Goal: Information Seeking & Learning: Understand process/instructions

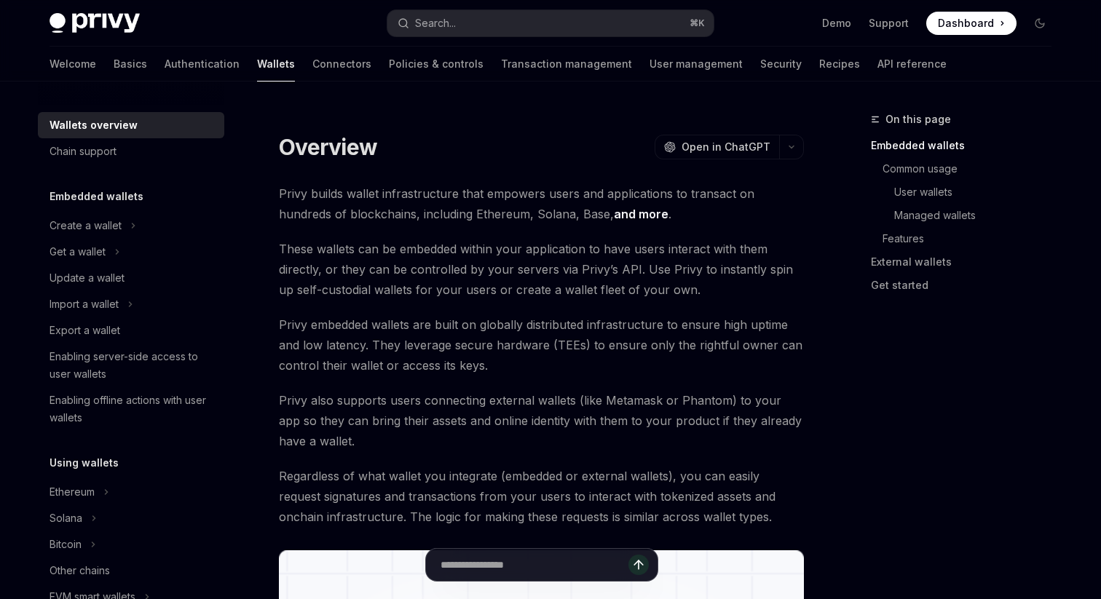
type textarea "*"
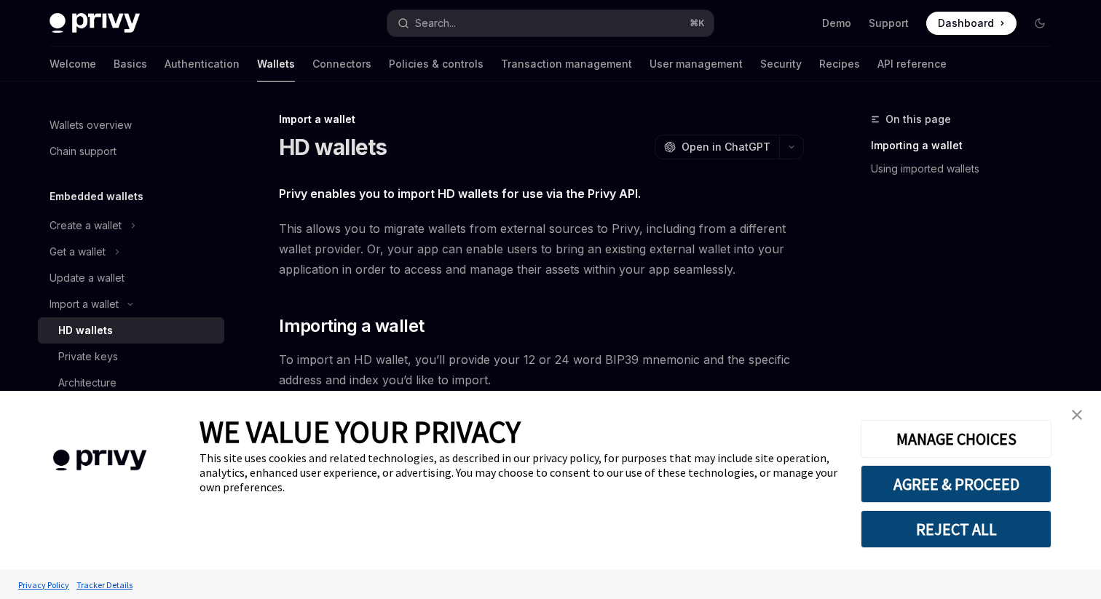
click at [944, 539] on button "REJECT ALL" at bounding box center [956, 530] width 191 height 38
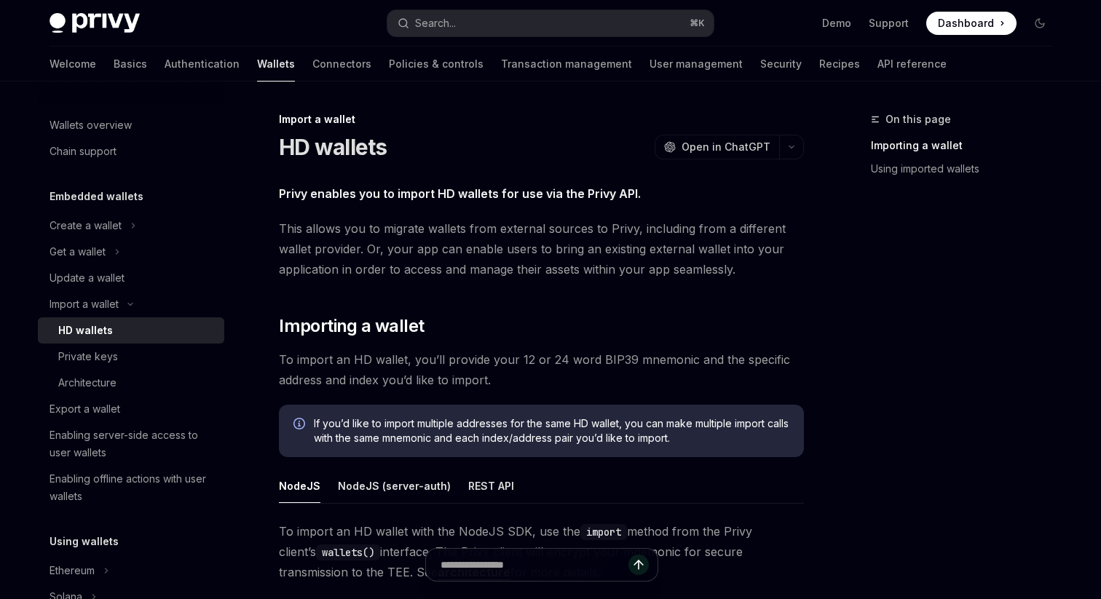
scroll to position [146, 0]
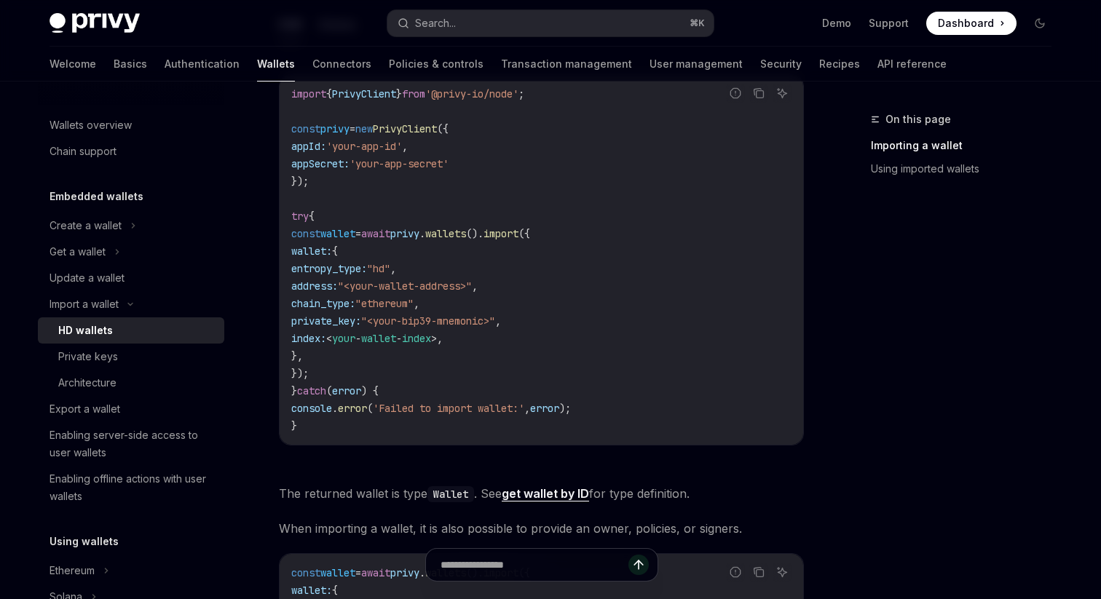
scroll to position [599, 0]
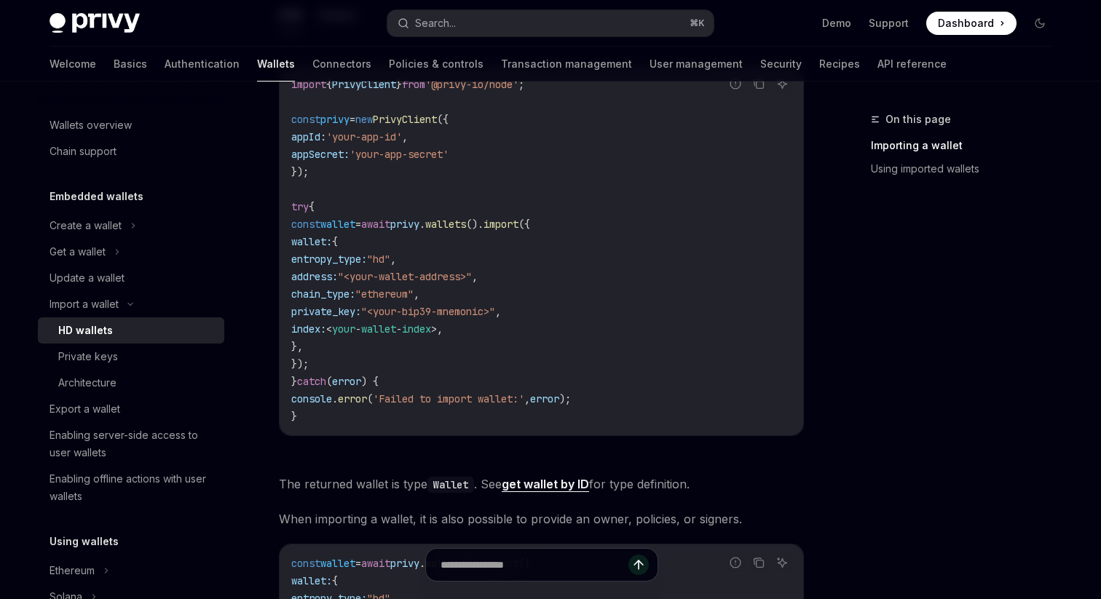
click at [326, 331] on span "index:" at bounding box center [308, 329] width 35 height 13
click at [113, 219] on div "Create a wallet" at bounding box center [86, 225] width 72 height 17
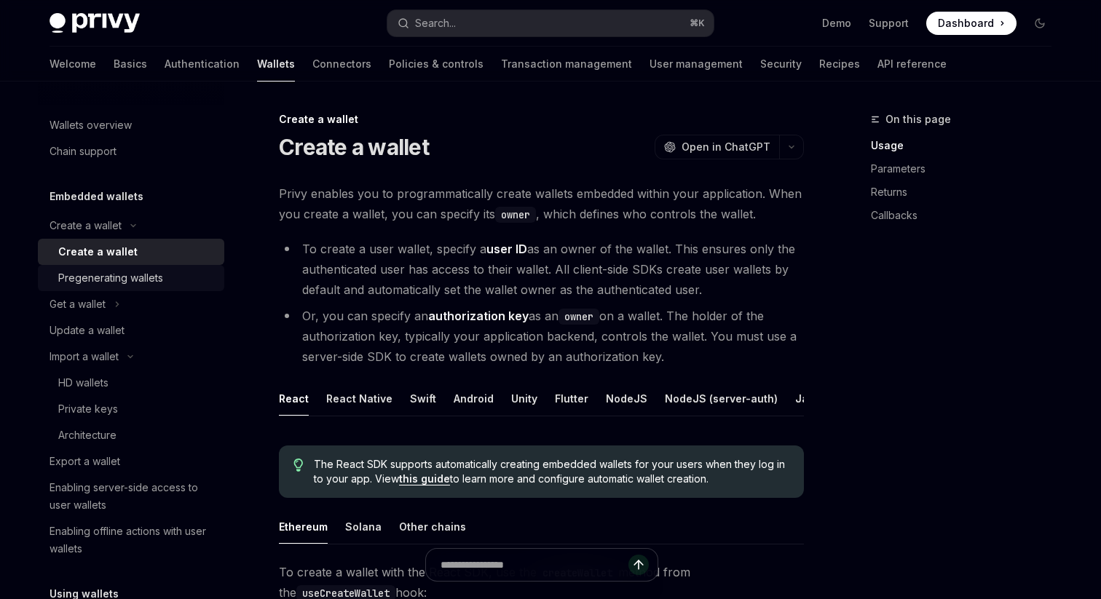
click at [134, 285] on div "Pregenerating wallets" at bounding box center [110, 278] width 105 height 17
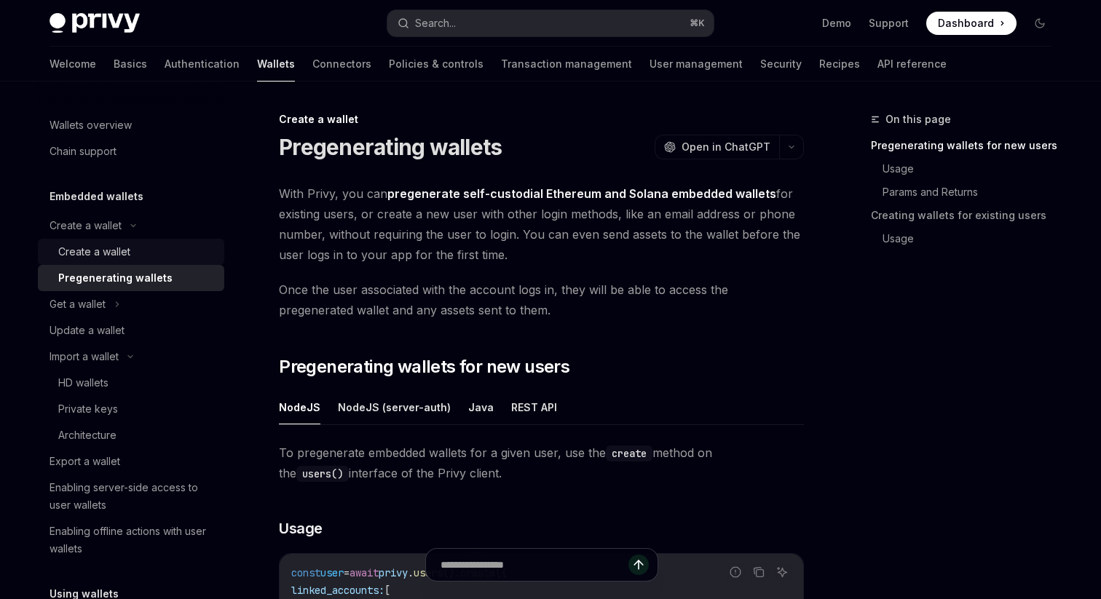
click at [133, 256] on div "Create a wallet" at bounding box center [136, 251] width 157 height 17
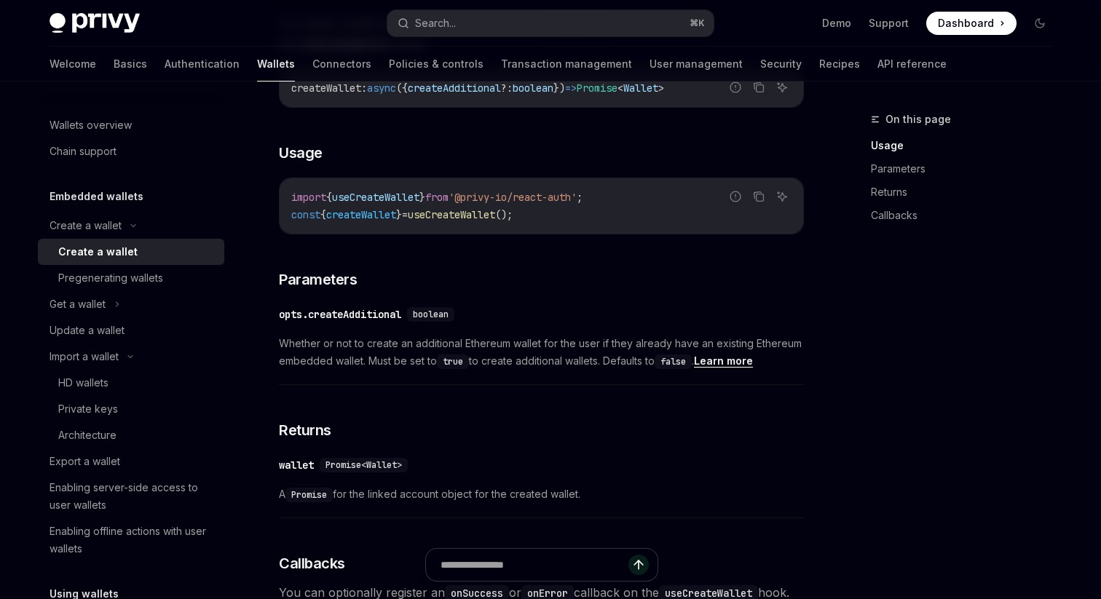
scroll to position [556, 0]
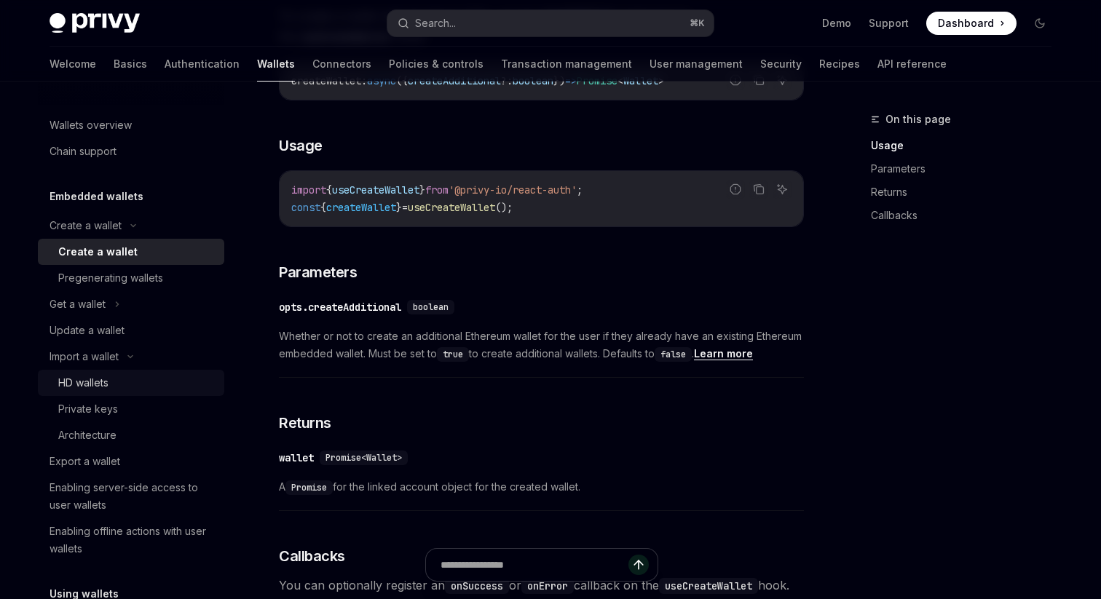
click at [106, 385] on div "HD wallets" at bounding box center [83, 382] width 50 height 17
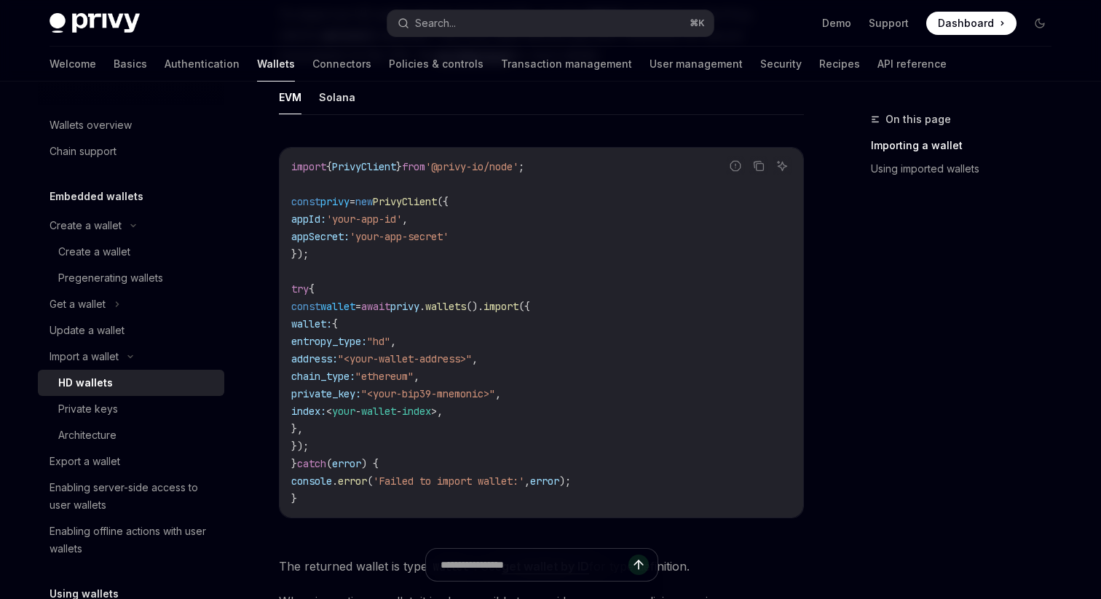
scroll to position [518, 0]
drag, startPoint x: 414, startPoint y: 343, endPoint x: 435, endPoint y: 343, distance: 21.1
click at [390, 343] on span ""hd"" at bounding box center [378, 340] width 23 height 13
click at [366, 401] on code "import { PrivyClient } from '@privy-io/node' ; const privy = new PrivyClient ({…" at bounding box center [541, 332] width 500 height 350
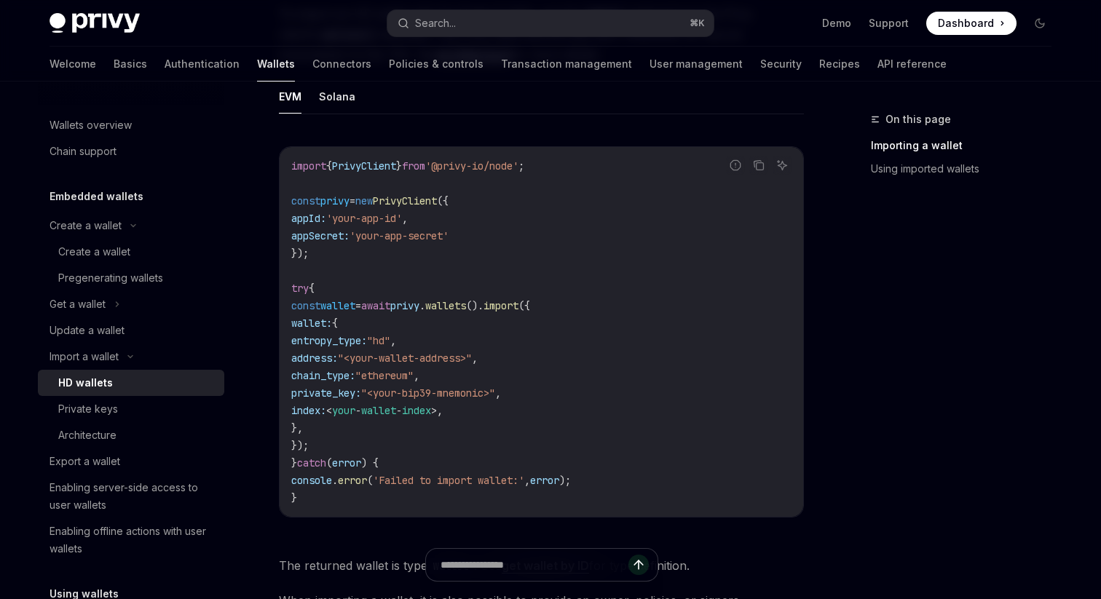
click at [361, 396] on span "private_key:" at bounding box center [326, 393] width 70 height 13
click at [361, 399] on span "private_key:" at bounding box center [326, 393] width 70 height 13
click at [323, 396] on span "private_key:" at bounding box center [326, 393] width 70 height 13
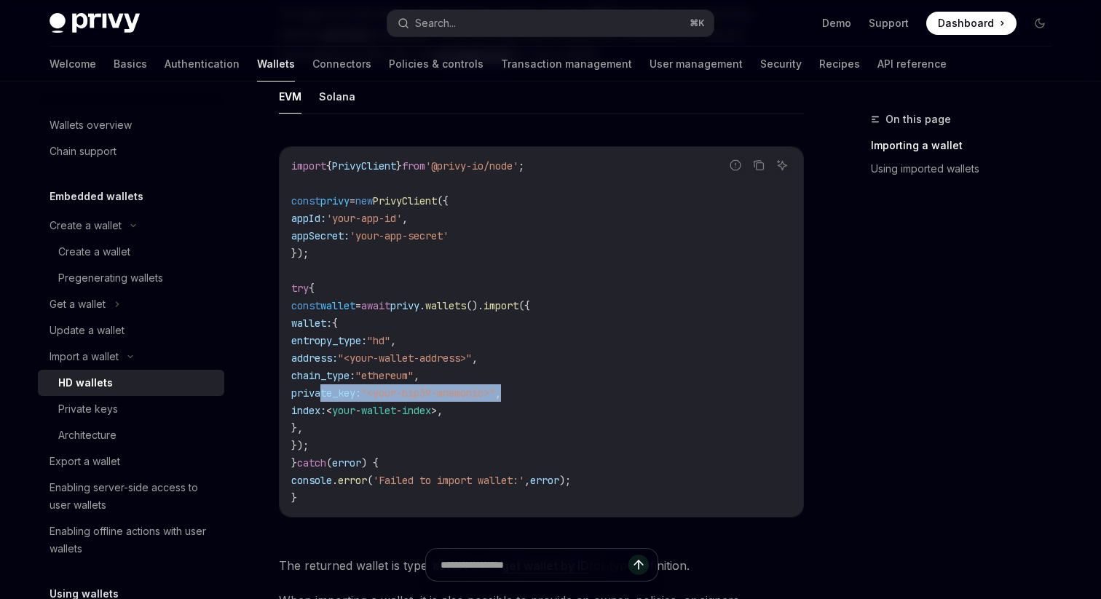
drag, startPoint x: 323, startPoint y: 396, endPoint x: 625, endPoint y: 395, distance: 301.6
click at [625, 395] on code "import { PrivyClient } from '@privy-io/node' ; const privy = new PrivyClient ({…" at bounding box center [541, 332] width 500 height 350
drag, startPoint x: 326, startPoint y: 342, endPoint x: 475, endPoint y: 342, distance: 149.3
click at [475, 342] on code "import { PrivyClient } from '@privy-io/node' ; const privy = new PrivyClient ({…" at bounding box center [541, 332] width 500 height 350
drag, startPoint x: 326, startPoint y: 409, endPoint x: 490, endPoint y: 416, distance: 164.7
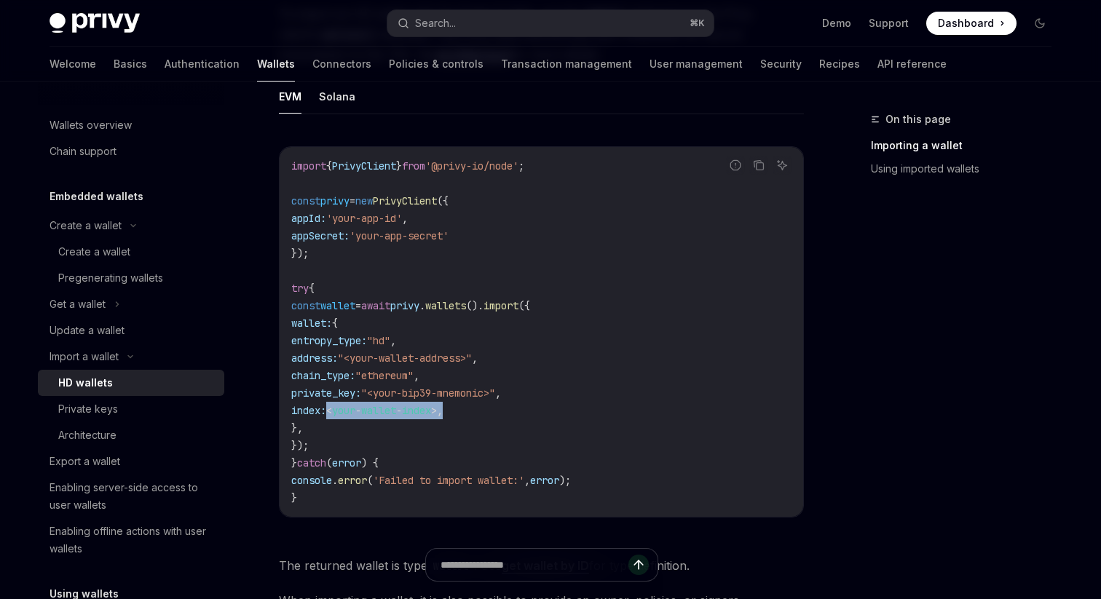
click at [443, 416] on span "index: < your - wallet - index >," at bounding box center [367, 410] width 152 height 13
drag, startPoint x: 320, startPoint y: 342, endPoint x: 487, endPoint y: 342, distance: 166.8
click at [487, 342] on code "import { PrivyClient } from '@privy-io/node' ; const privy = new PrivyClient ({…" at bounding box center [541, 332] width 500 height 350
click at [322, 322] on span "wallet:" at bounding box center [311, 323] width 41 height 13
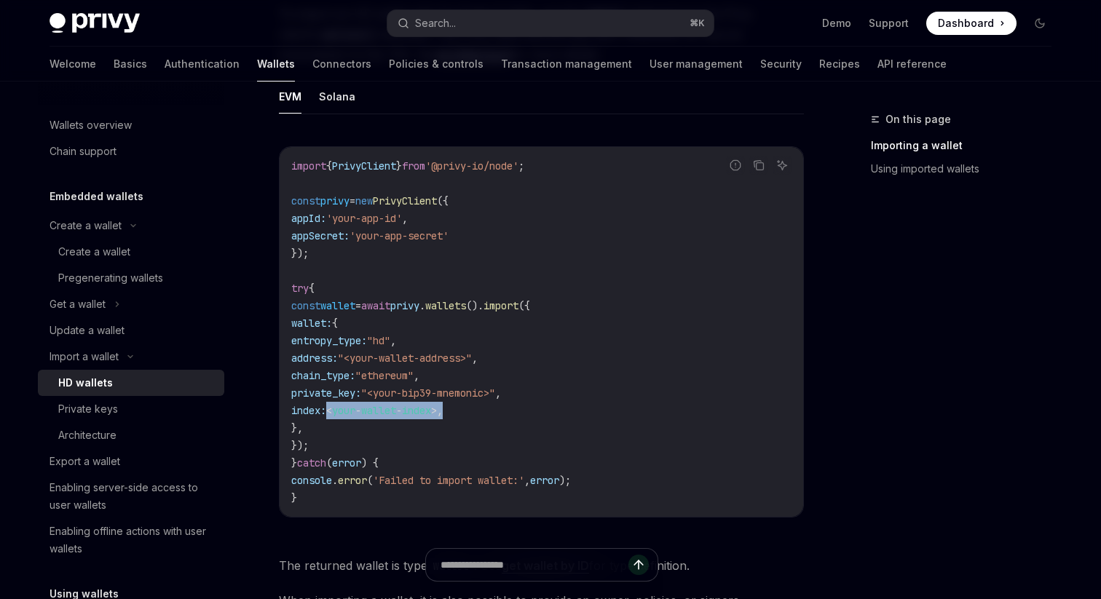
drag, startPoint x: 326, startPoint y: 411, endPoint x: 510, endPoint y: 411, distance: 183.6
click at [510, 411] on code "import { PrivyClient } from '@privy-io/node' ; const privy = new PrivyClient ({…" at bounding box center [541, 332] width 500 height 350
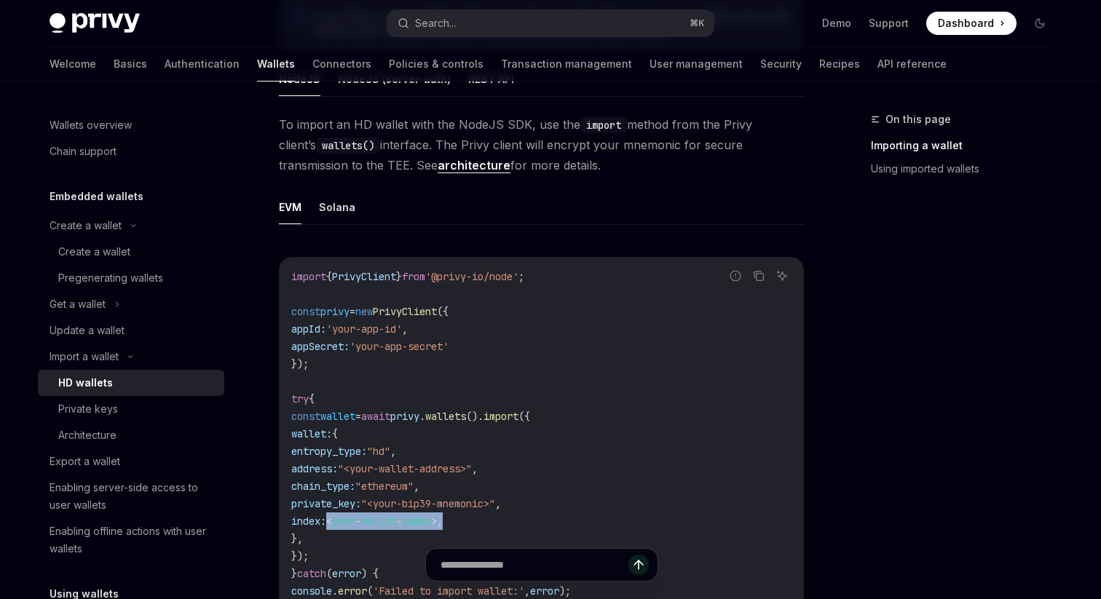
scroll to position [401, 0]
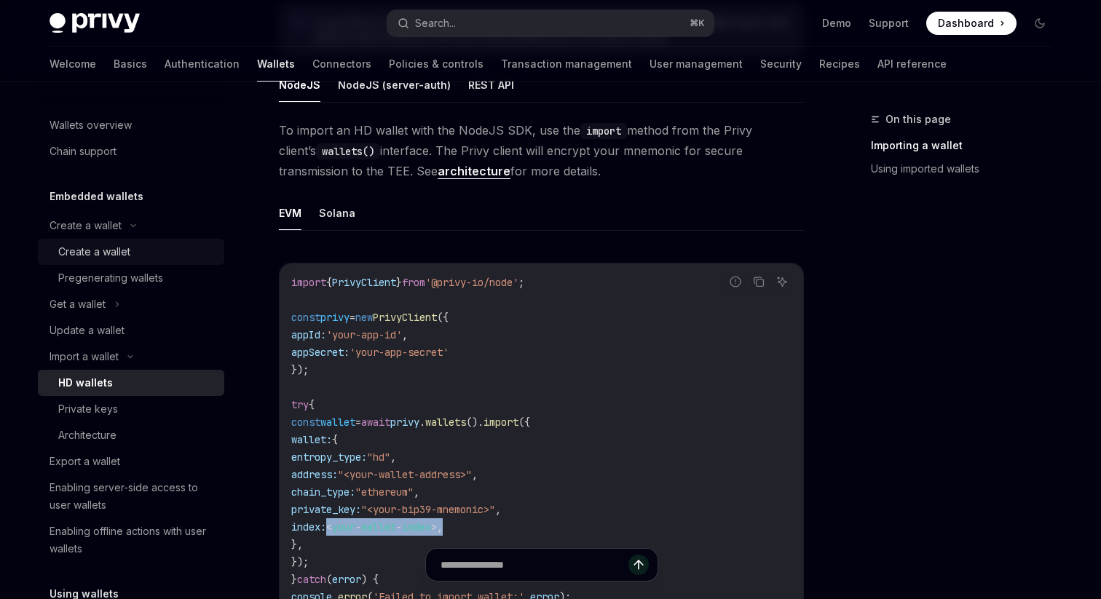
click at [106, 246] on div "Create a wallet" at bounding box center [94, 251] width 72 height 17
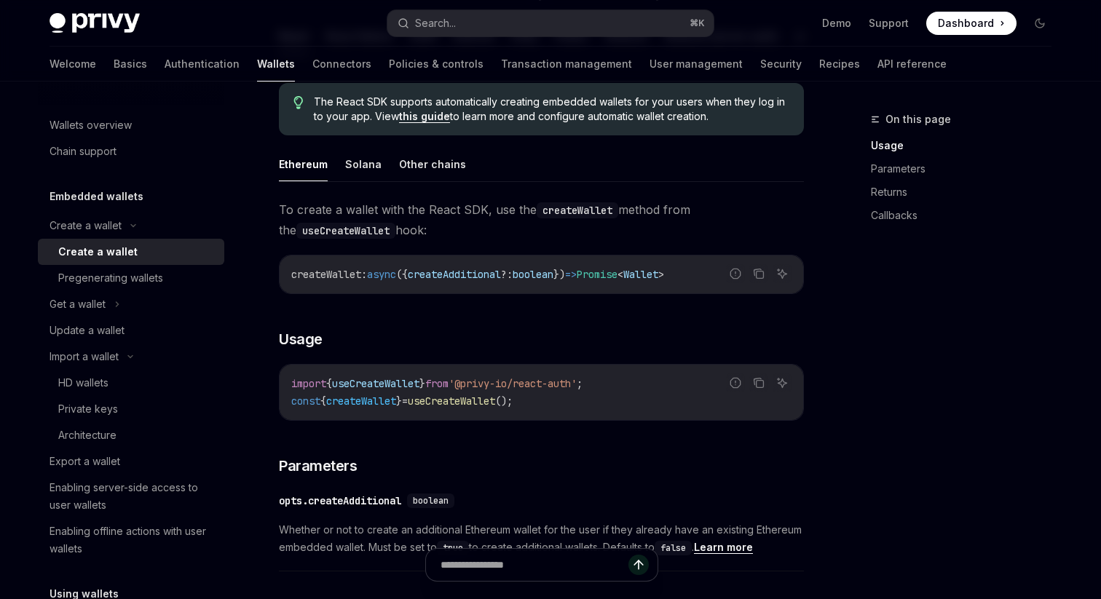
scroll to position [342, 0]
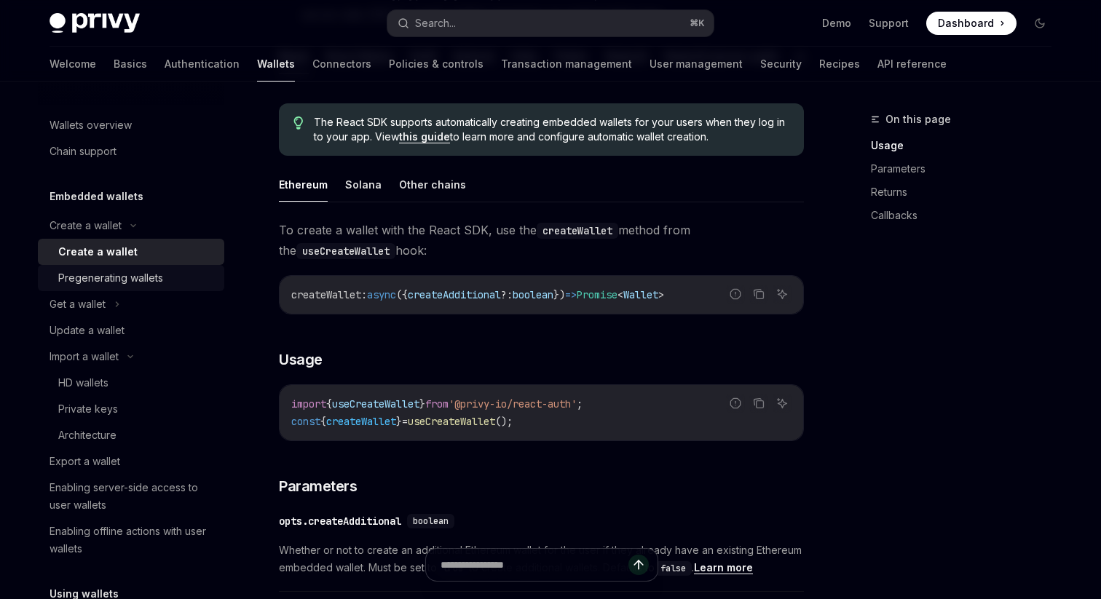
click at [146, 280] on div "Pregenerating wallets" at bounding box center [110, 278] width 105 height 17
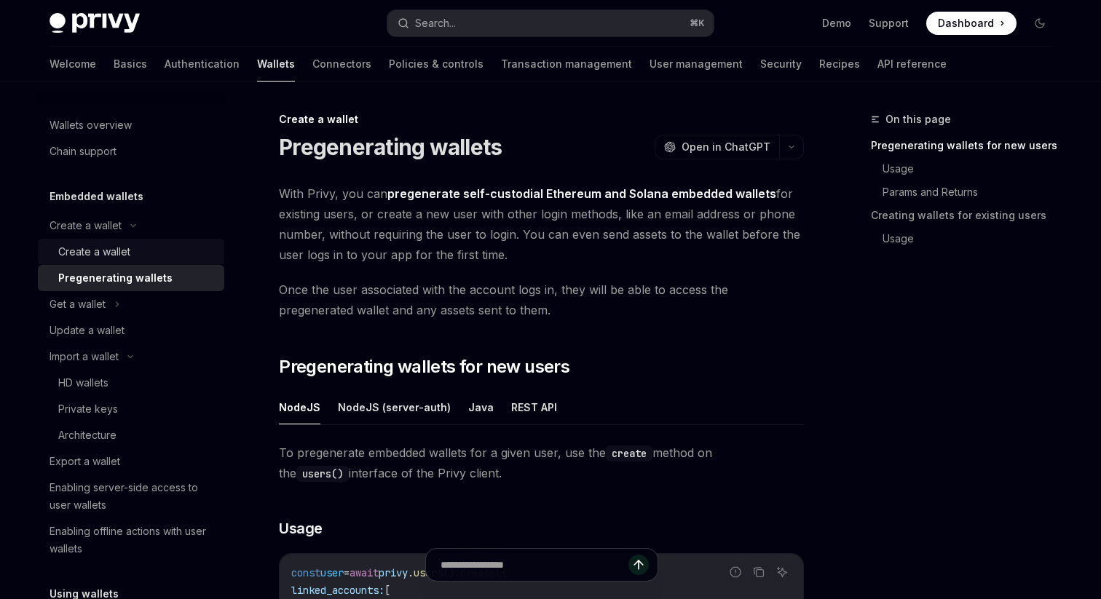
click at [142, 257] on div "Create a wallet" at bounding box center [136, 251] width 157 height 17
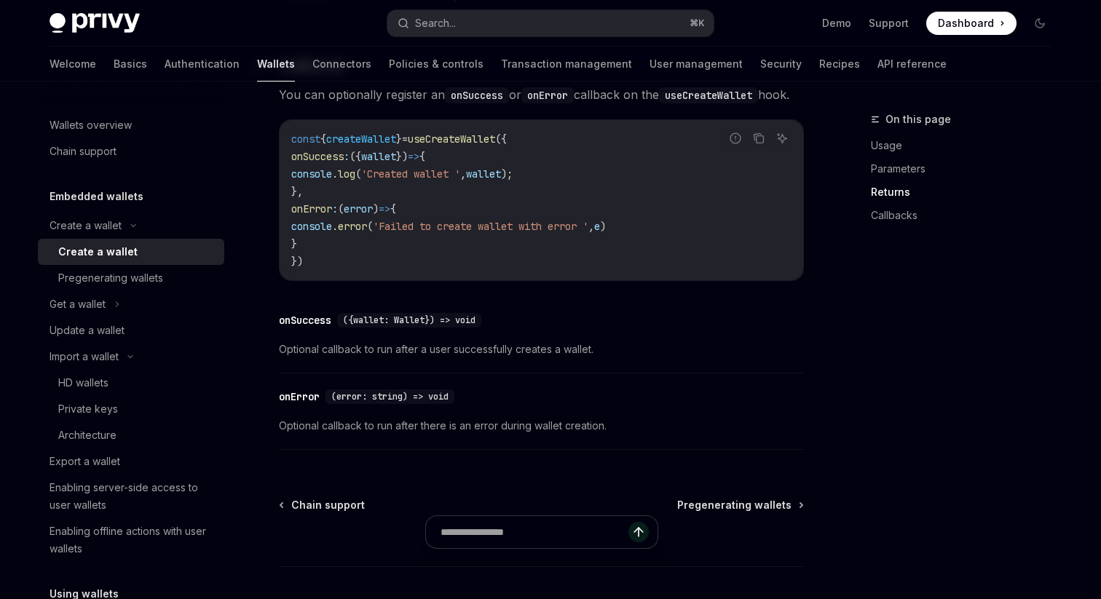
scroll to position [1161, 0]
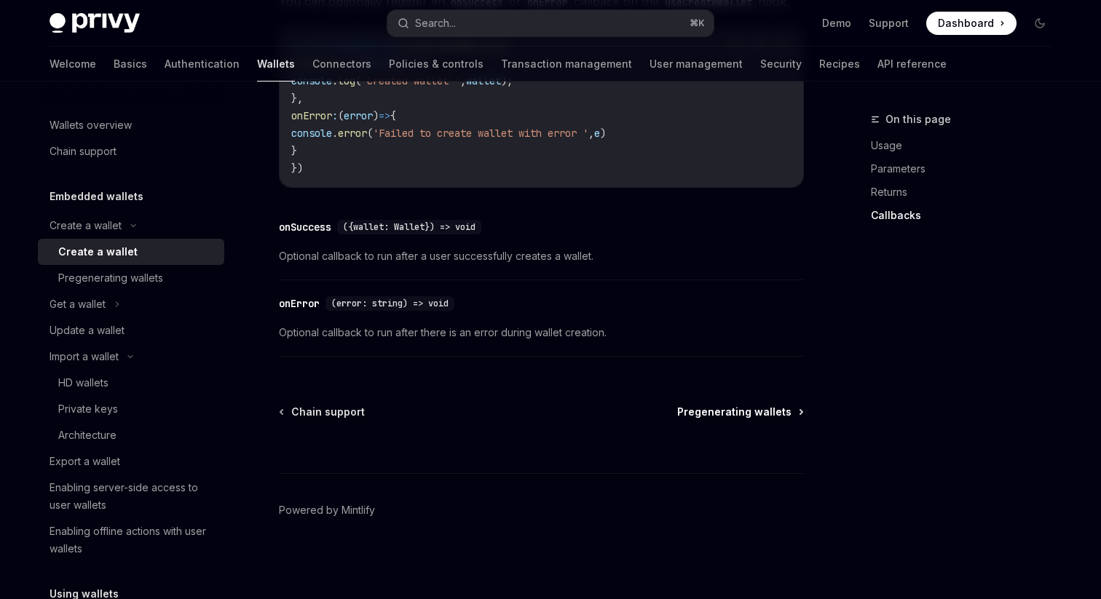
click at [744, 414] on span "Pregenerating wallets" at bounding box center [734, 412] width 114 height 15
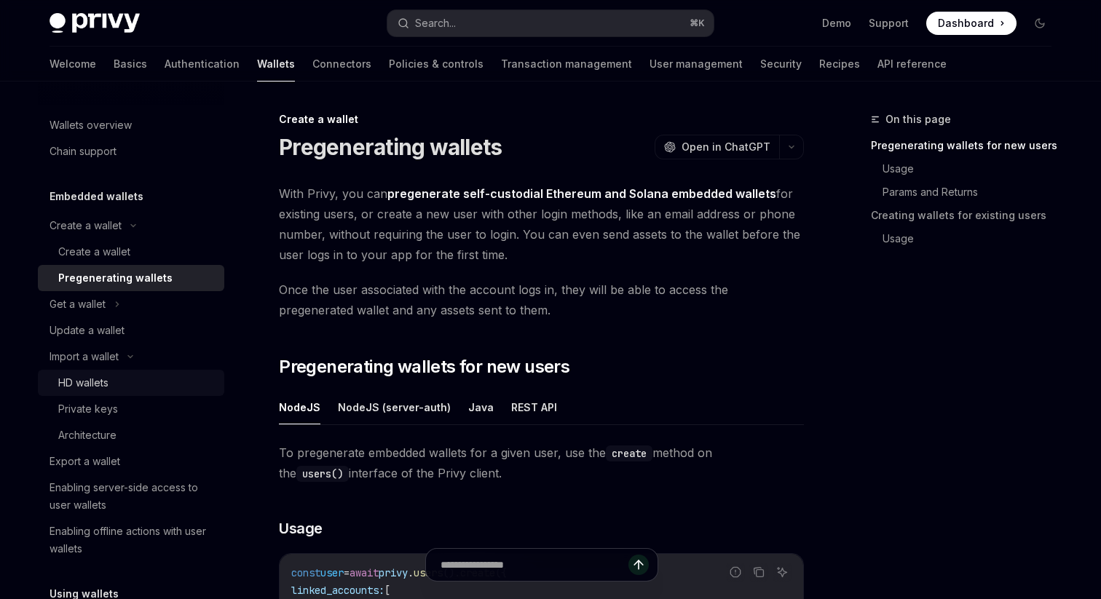
click at [119, 381] on div "HD wallets" at bounding box center [136, 382] width 157 height 17
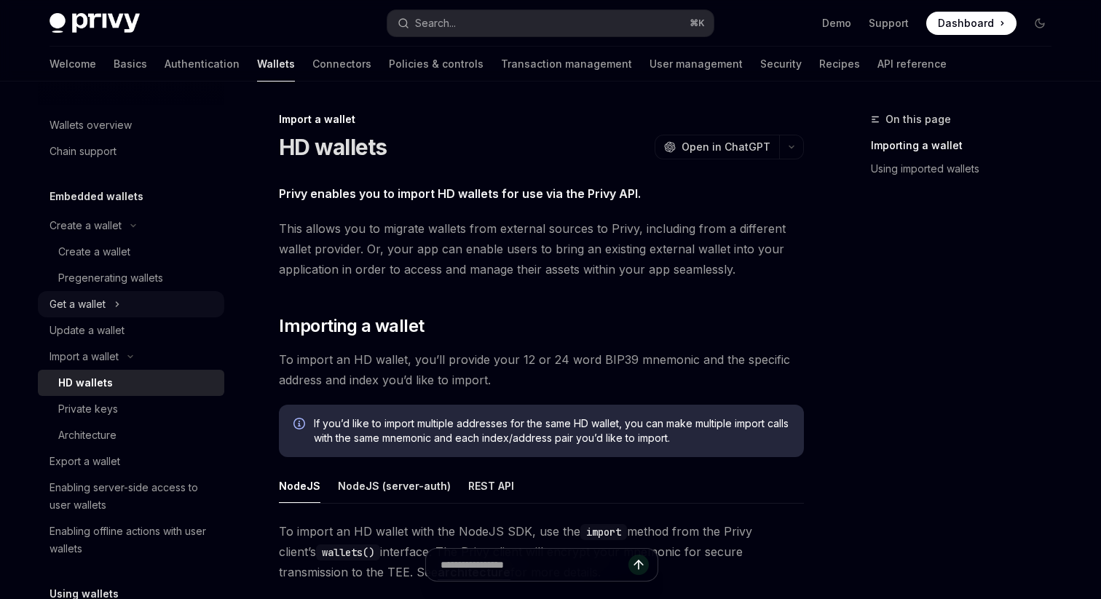
click at [123, 312] on div "Get a wallet" at bounding box center [131, 304] width 186 height 26
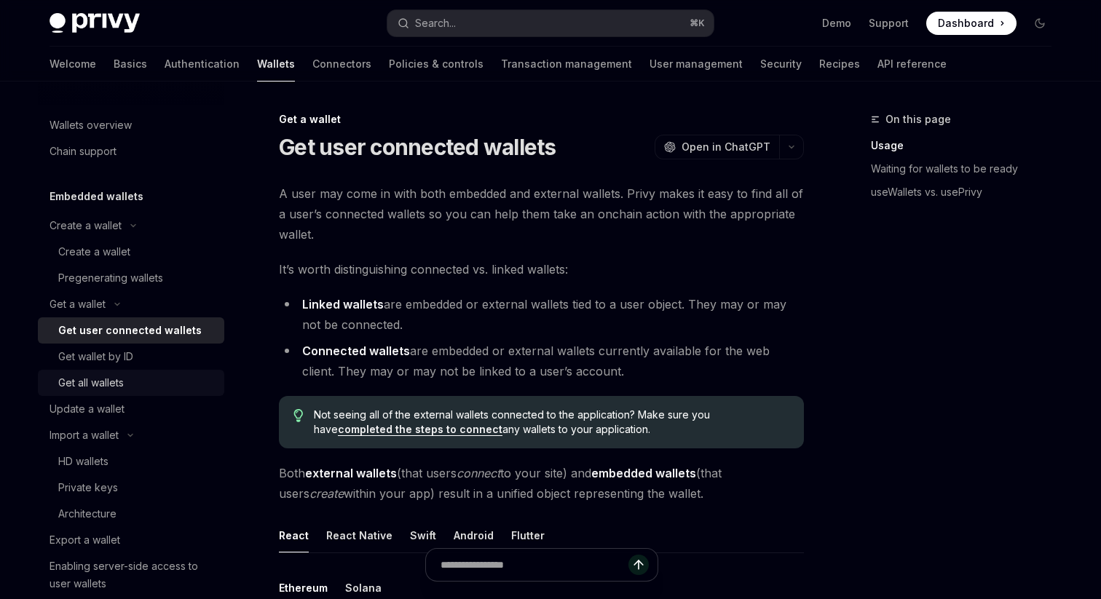
click at [127, 385] on div "Get all wallets" at bounding box center [136, 382] width 157 height 17
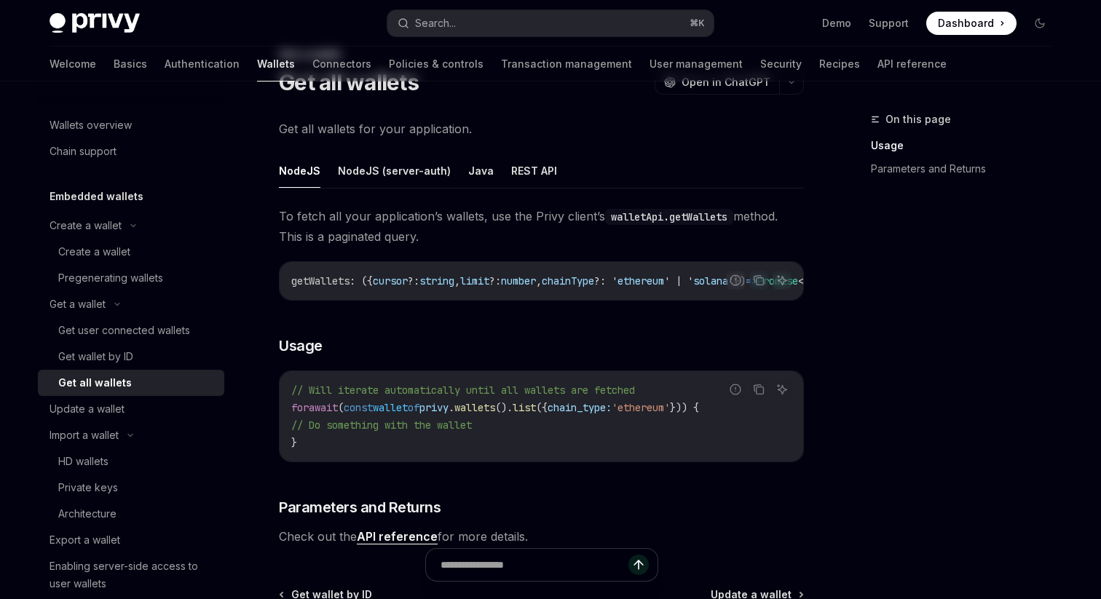
scroll to position [71, 0]
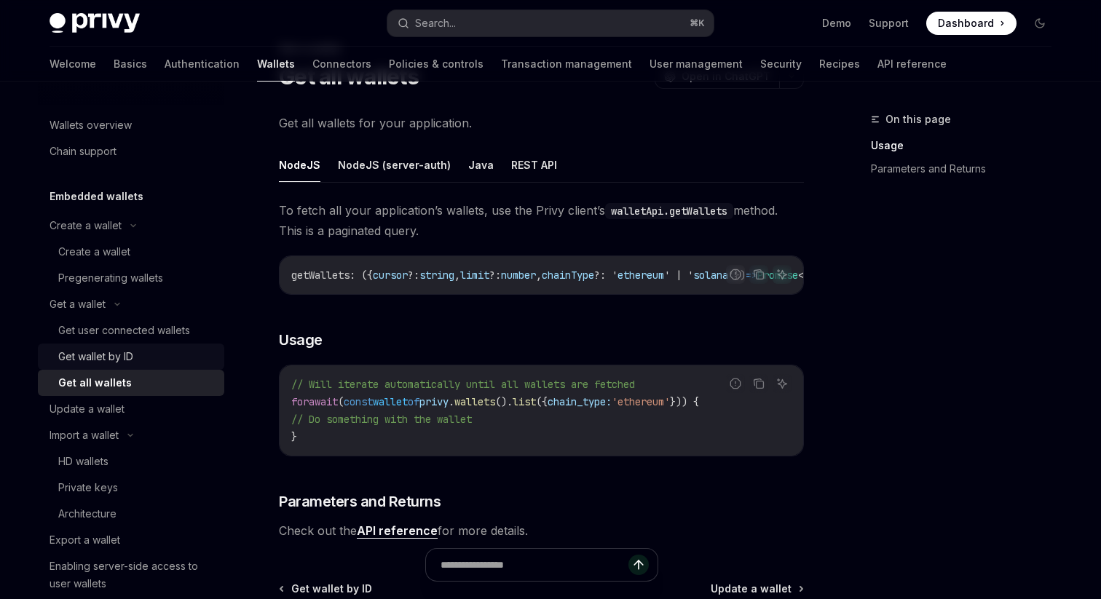
click at [132, 359] on div "Get wallet by ID" at bounding box center [95, 356] width 75 height 17
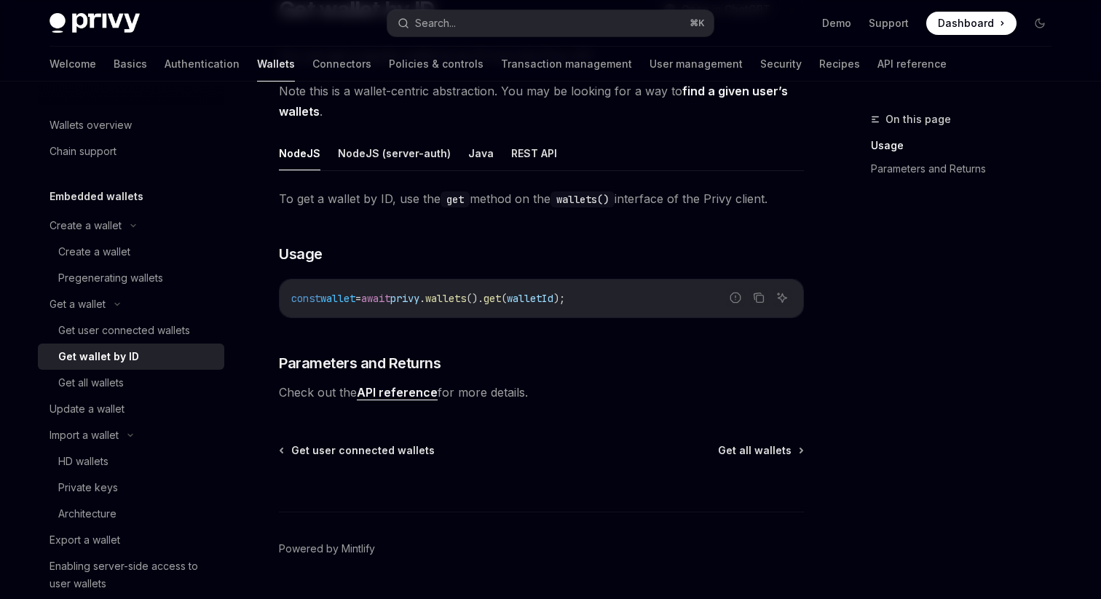
scroll to position [165, 0]
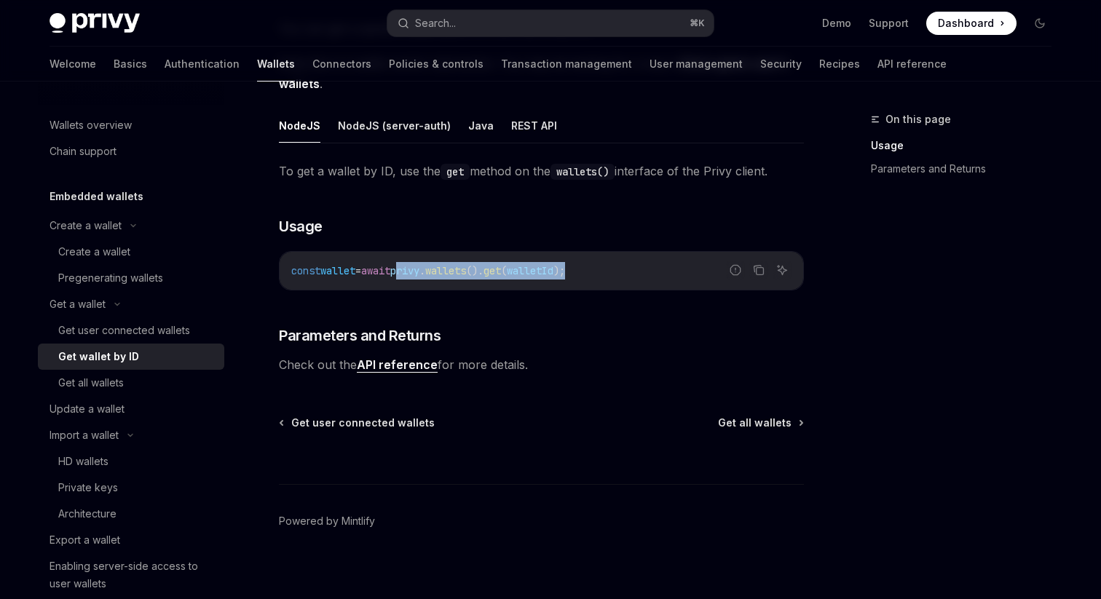
drag, startPoint x: 421, startPoint y: 273, endPoint x: 630, endPoint y: 264, distance: 209.3
click at [631, 264] on code "const wallet = await privy . wallets (). get ( walletId );" at bounding box center [541, 270] width 500 height 17
click at [554, 268] on span "walletId" at bounding box center [530, 270] width 47 height 13
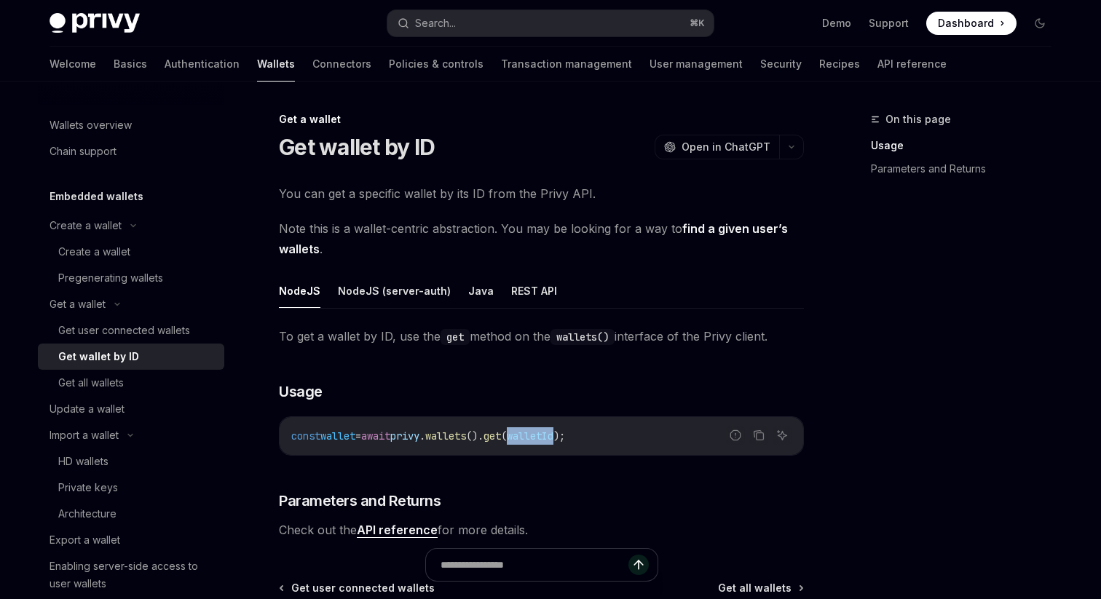
scroll to position [176, 0]
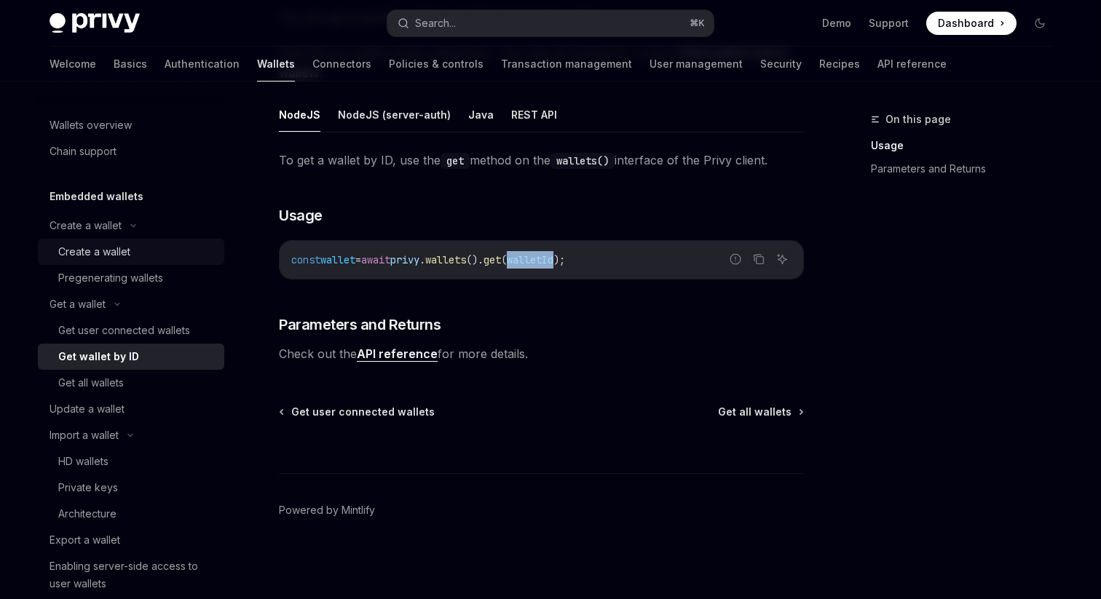
click at [118, 249] on div "Create a wallet" at bounding box center [94, 251] width 72 height 17
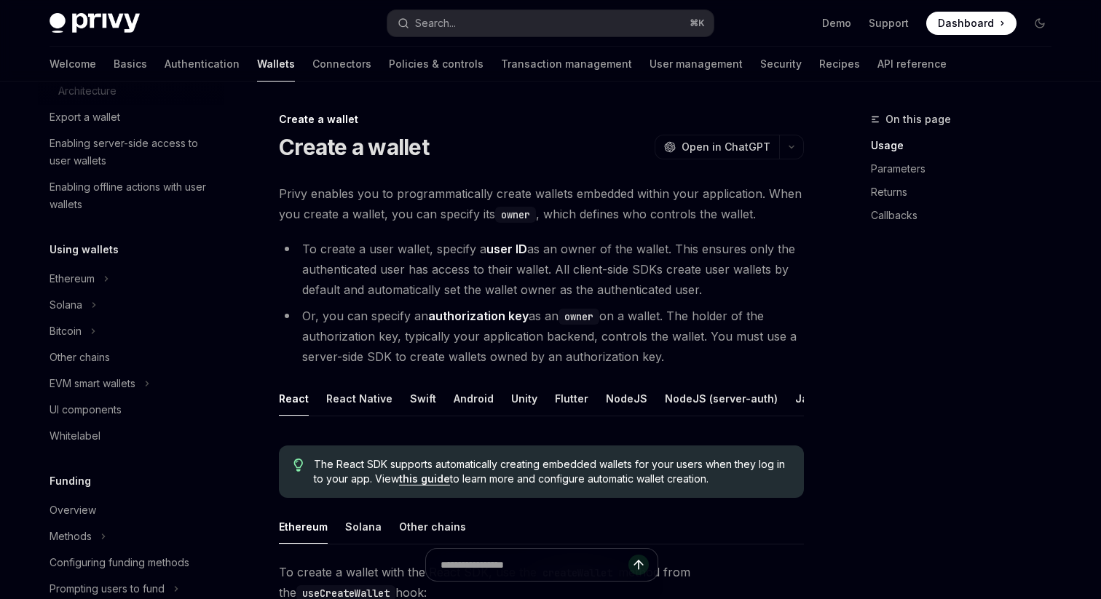
scroll to position [428, 0]
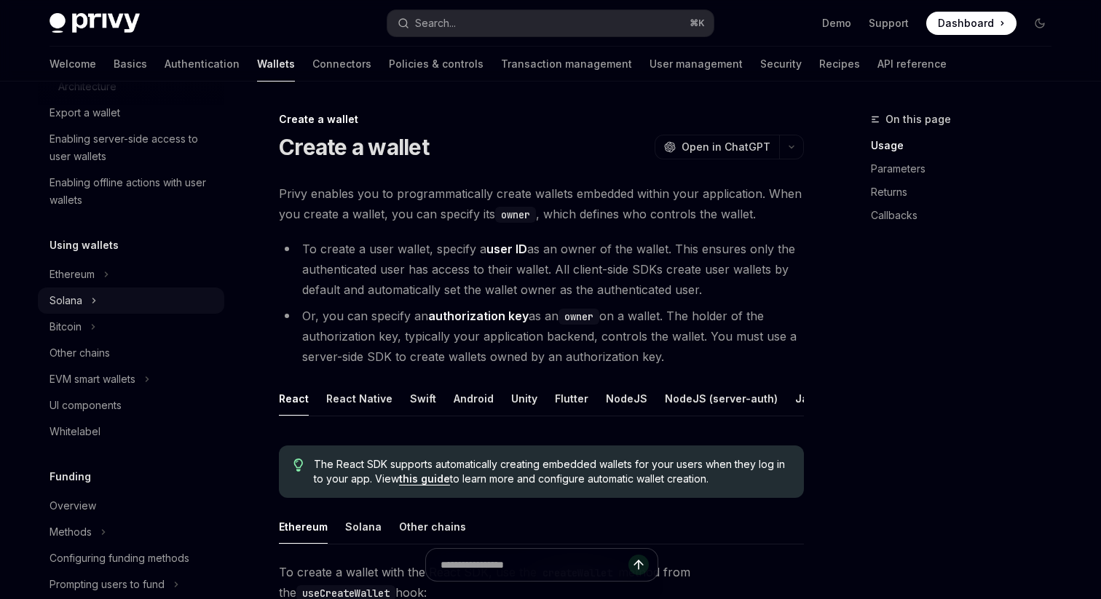
click at [97, 291] on div "Solana" at bounding box center [131, 301] width 186 height 26
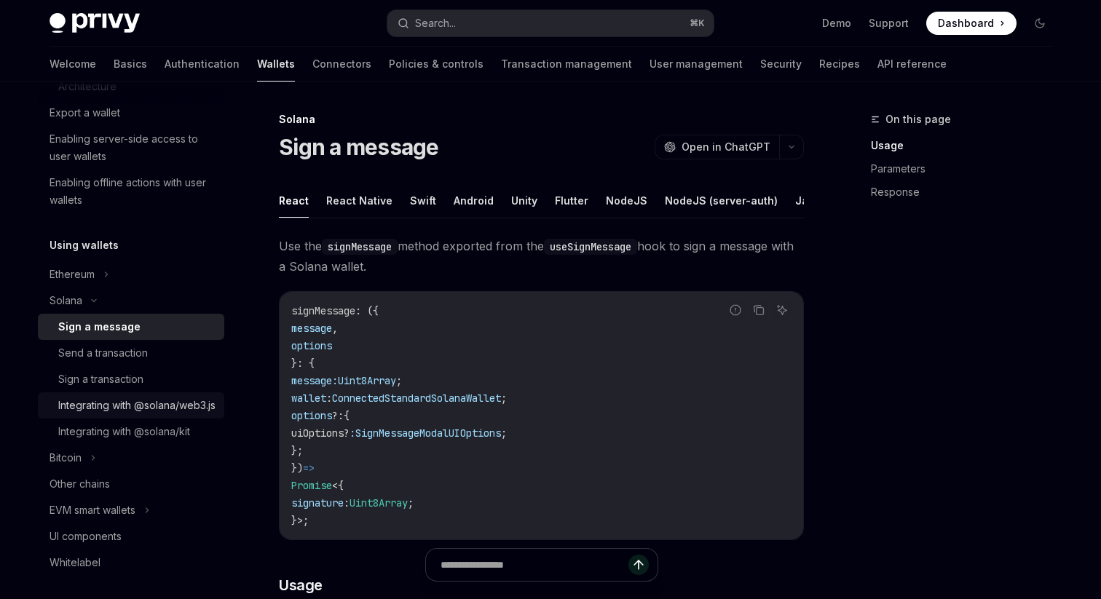
click at [122, 414] on div "Integrating with @solana/web3.js" at bounding box center [136, 405] width 157 height 17
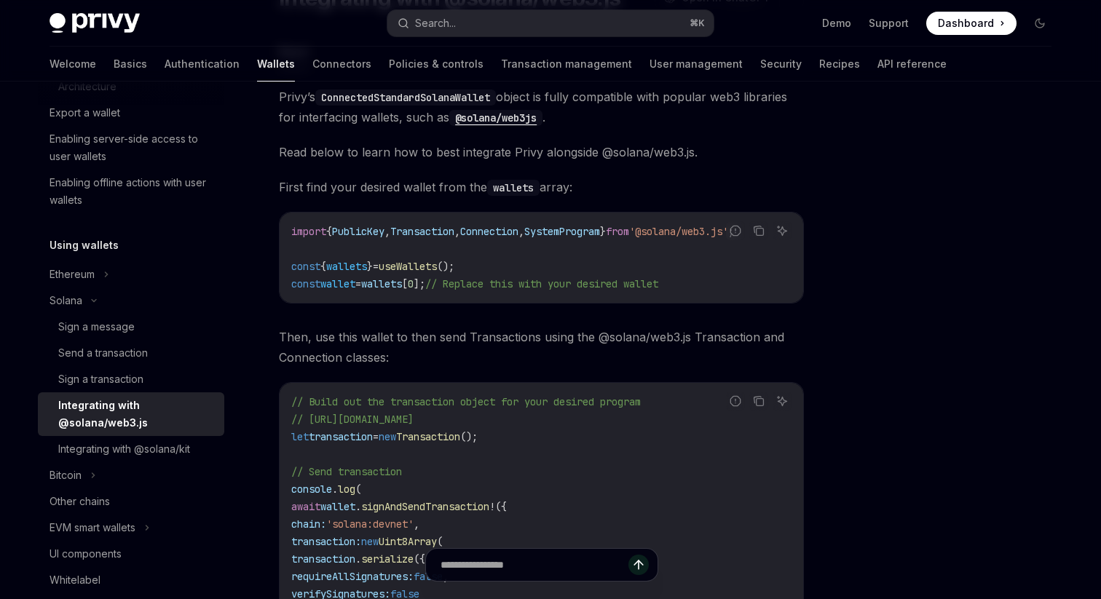
scroll to position [152, 0]
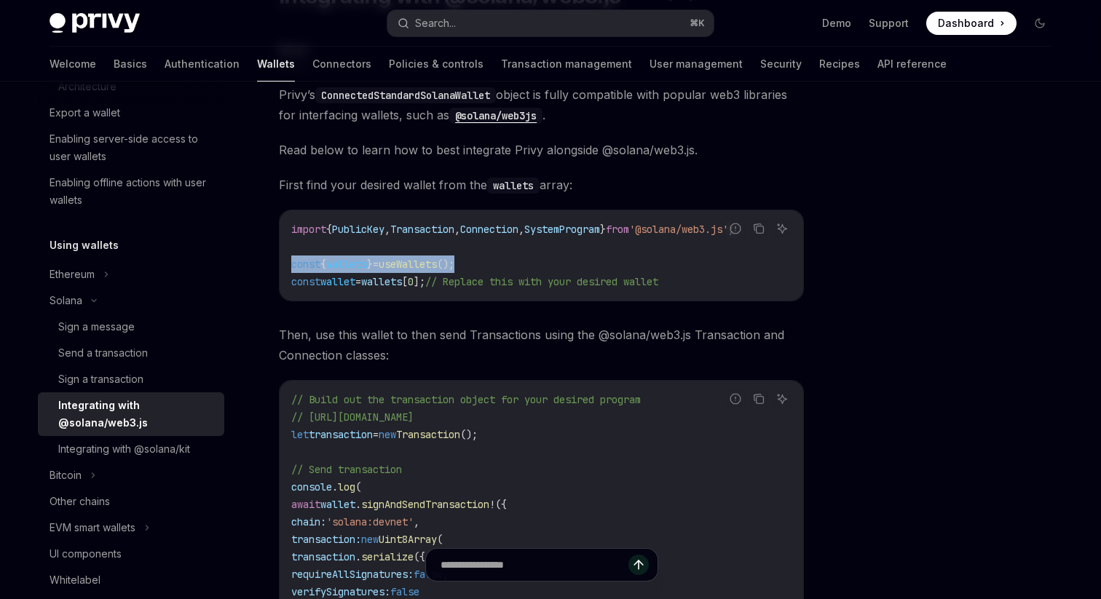
drag, startPoint x: 313, startPoint y: 261, endPoint x: 638, endPoint y: 263, distance: 324.9
click at [638, 263] on div "import { PublicKey , Transaction , Connection , SystemProgram } from '@solana/w…" at bounding box center [542, 256] width 524 height 90
drag, startPoint x: 332, startPoint y: 278, endPoint x: 425, endPoint y: 278, distance: 93.2
click at [425, 278] on span "const wallet = wallets [ 0 ]; // Replace this with your desired wallet" at bounding box center [474, 281] width 367 height 13
click at [425, 288] on span "];" at bounding box center [420, 281] width 12 height 13
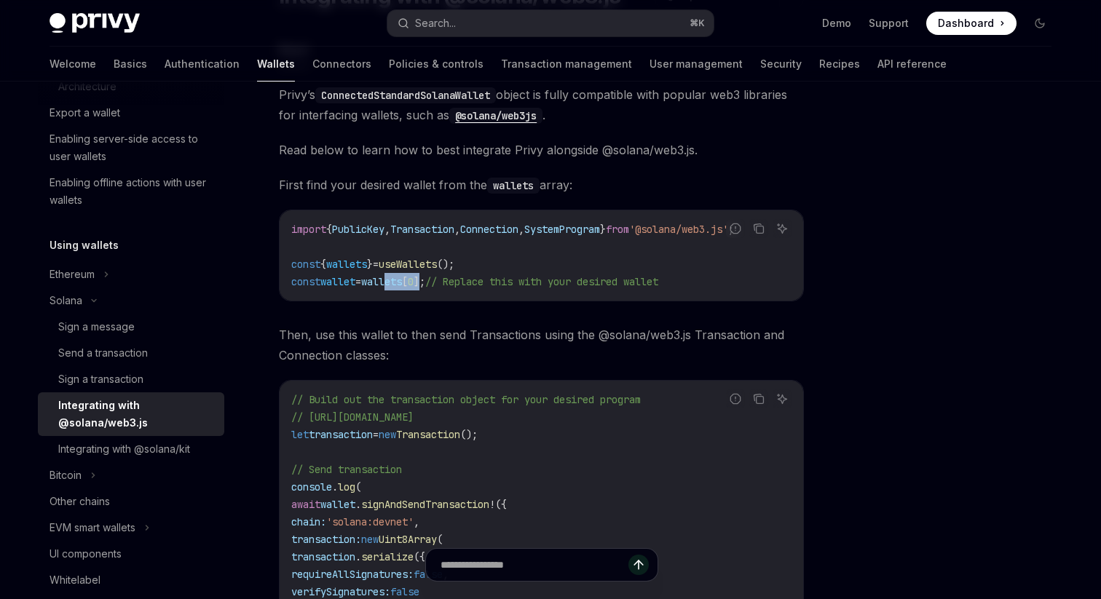
drag, startPoint x: 445, startPoint y: 287, endPoint x: 399, endPoint y: 287, distance: 45.9
click at [399, 287] on span "const wallet = wallets [ 0 ]; // Replace this with your desired wallet" at bounding box center [474, 281] width 367 height 13
click at [350, 282] on span "wallet" at bounding box center [337, 281] width 35 height 13
click at [435, 280] on span "const wallet = wallets [ 0 ]; // Replace this with your desired wallet" at bounding box center [474, 281] width 367 height 13
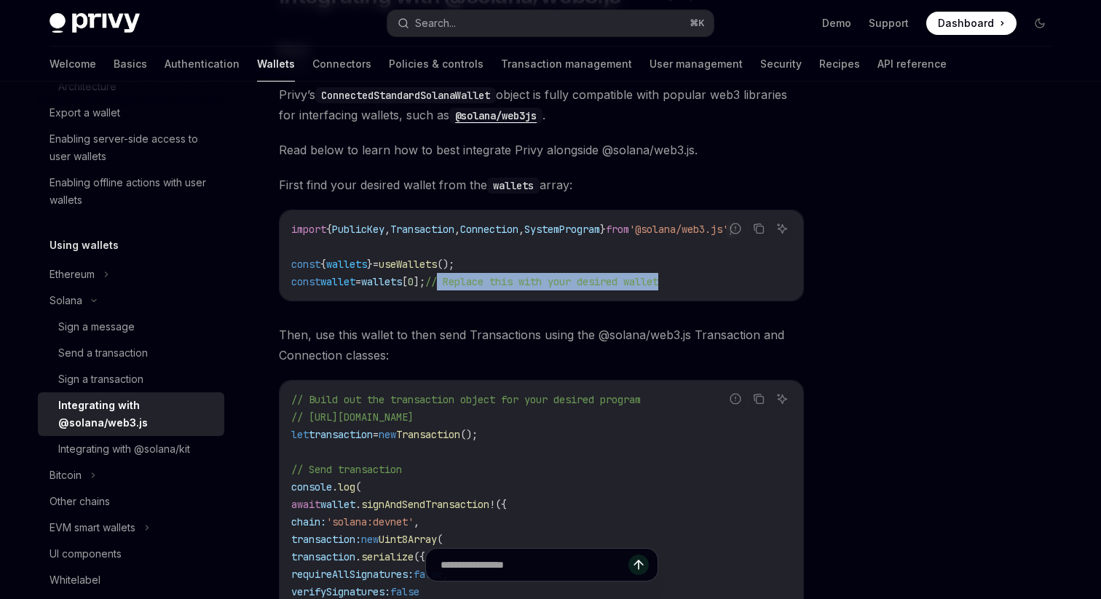
drag, startPoint x: 471, startPoint y: 284, endPoint x: 718, endPoint y: 284, distance: 247.6
click at [718, 284] on code "import { PublicKey , Transaction , Connection , SystemProgram } from '@solana/w…" at bounding box center [541, 256] width 500 height 70
click at [637, 284] on span "// Replace this with your desired wallet" at bounding box center [541, 281] width 233 height 13
drag, startPoint x: 455, startPoint y: 282, endPoint x: 789, endPoint y: 282, distance: 333.6
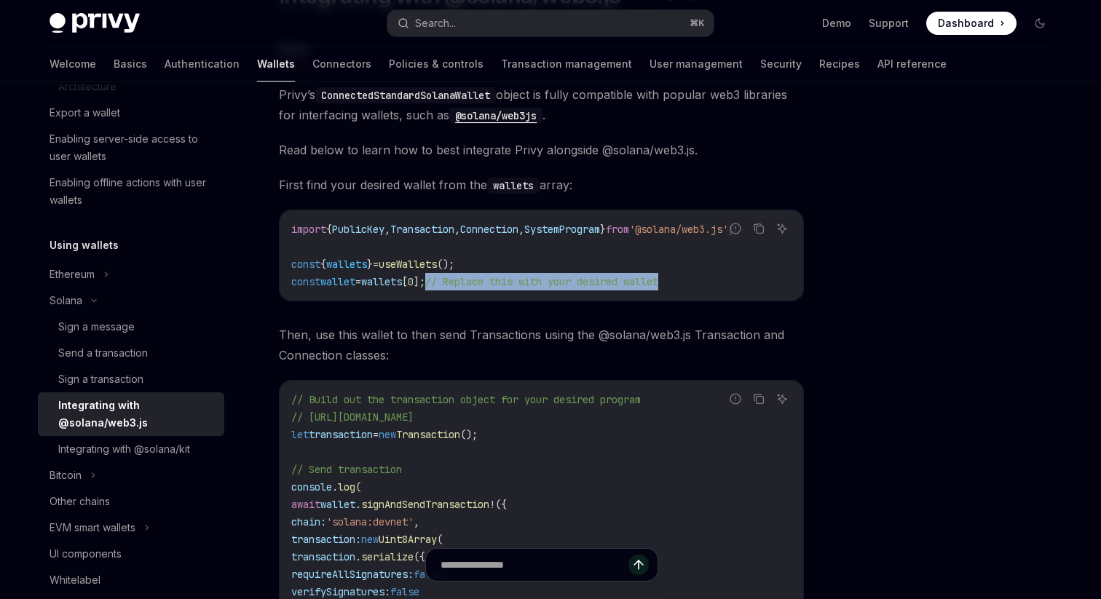
click at [789, 282] on code "import { PublicKey , Transaction , Connection , SystemProgram } from '@solana/w…" at bounding box center [541, 256] width 500 height 70
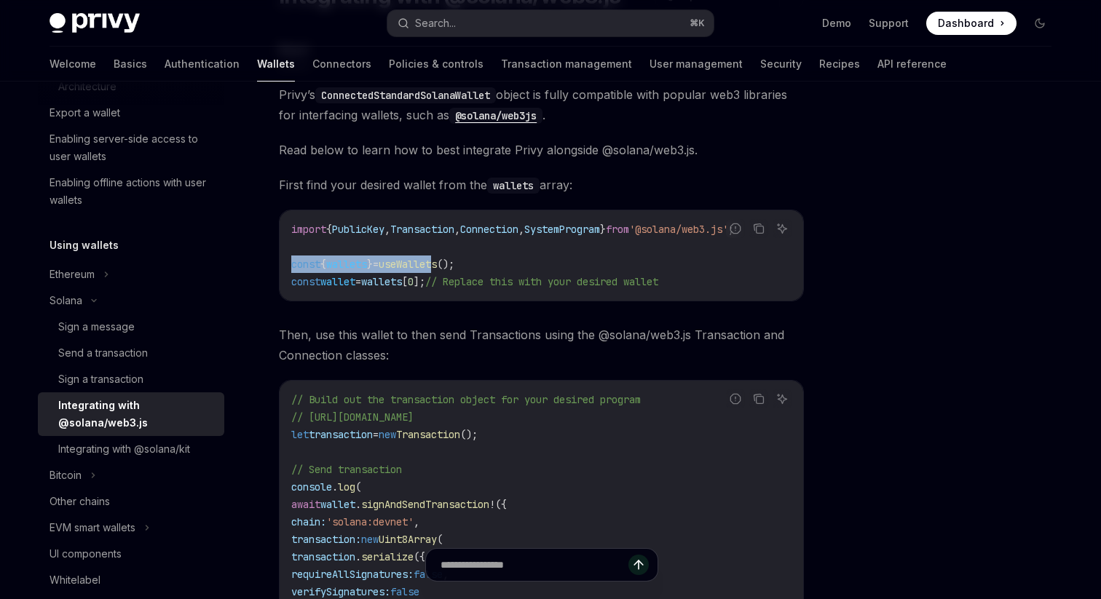
drag, startPoint x: 287, startPoint y: 265, endPoint x: 452, endPoint y: 265, distance: 165.3
click at [452, 265] on div "import { PublicKey , Transaction , Connection , SystemProgram } from '@solana/w…" at bounding box center [542, 256] width 524 height 90
click at [401, 279] on span "wallets" at bounding box center [381, 281] width 41 height 13
click at [353, 281] on span "wallet" at bounding box center [337, 281] width 35 height 13
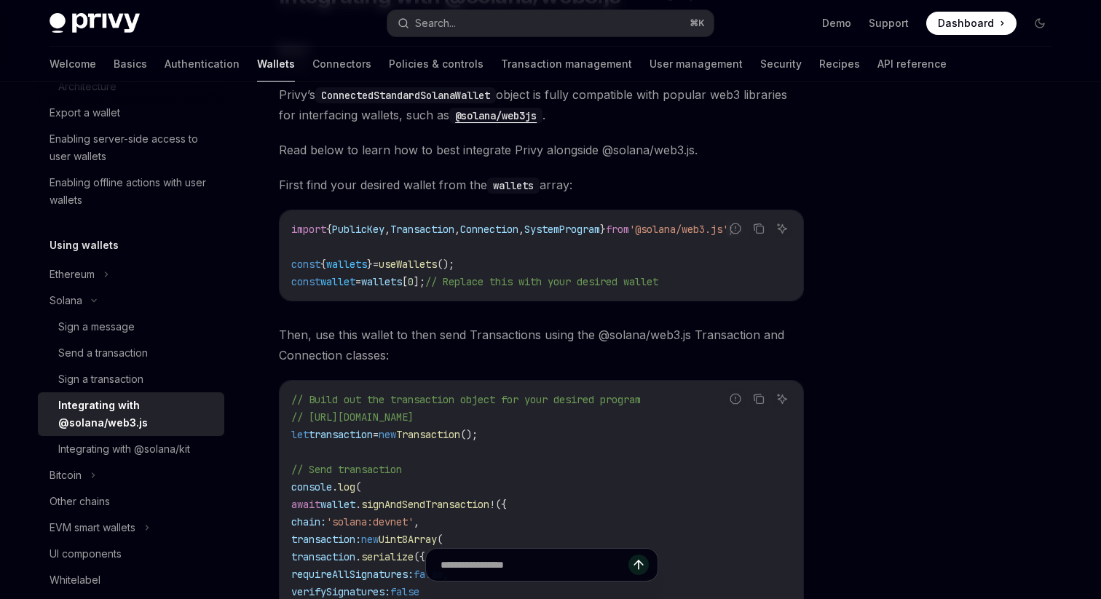
click at [353, 281] on span "wallet" at bounding box center [337, 281] width 35 height 13
click at [344, 285] on span "wallet" at bounding box center [337, 281] width 35 height 13
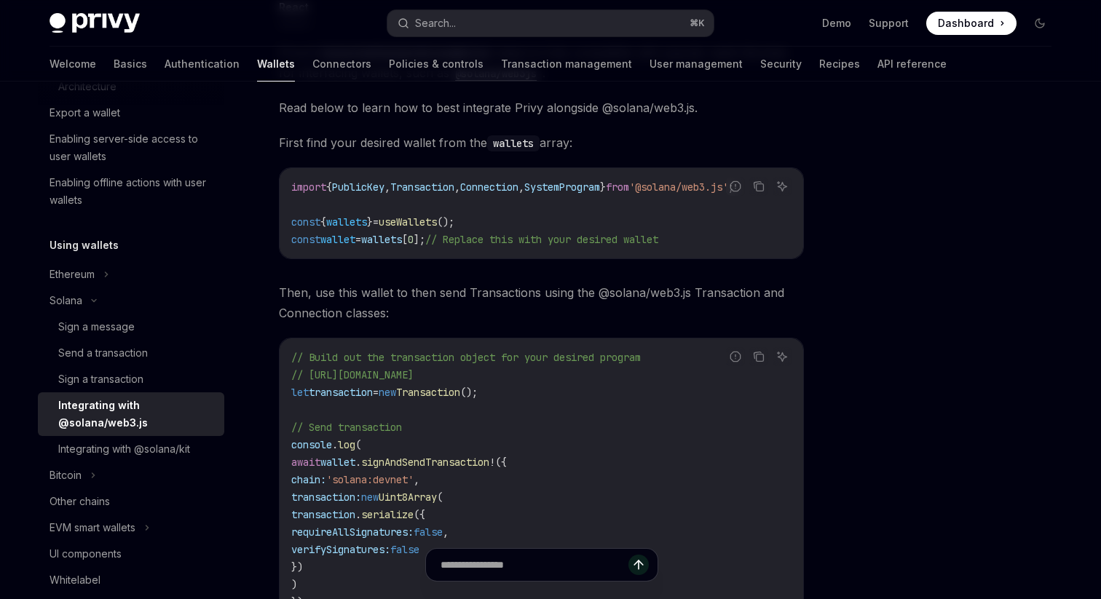
click at [347, 237] on span "wallet" at bounding box center [337, 239] width 35 height 13
click at [315, 242] on span "const" at bounding box center [305, 239] width 29 height 13
drag, startPoint x: 286, startPoint y: 241, endPoint x: 420, endPoint y: 241, distance: 133.3
click at [420, 241] on div "import { PublicKey , Transaction , Connection , SystemProgram } from '@solana/w…" at bounding box center [542, 213] width 524 height 90
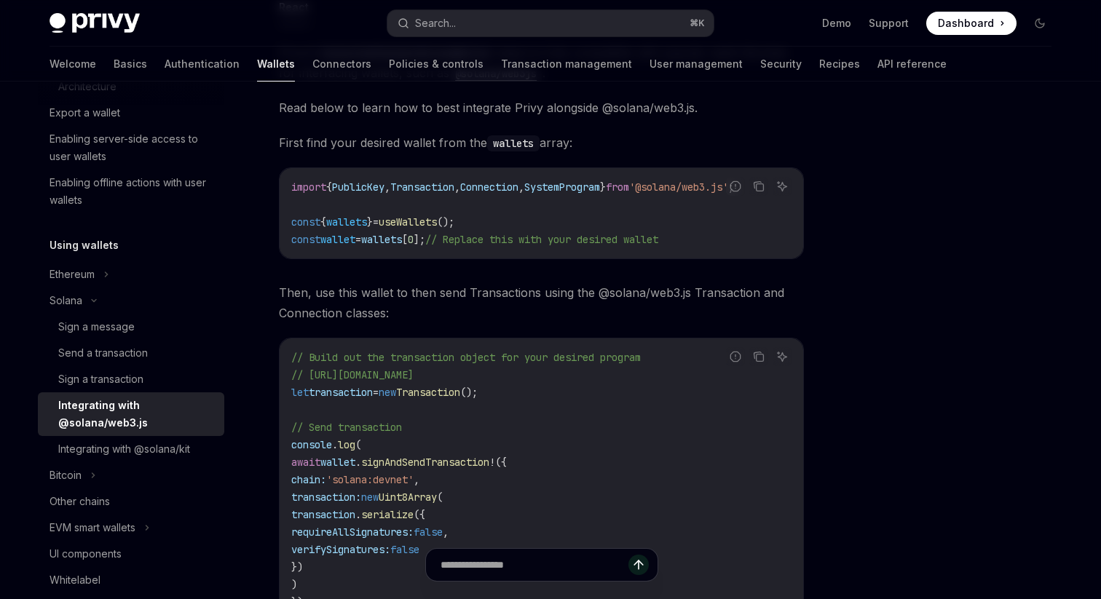
click at [349, 250] on div "import { PublicKey , Transaction , Connection , SystemProgram } from '@solana/w…" at bounding box center [542, 213] width 524 height 90
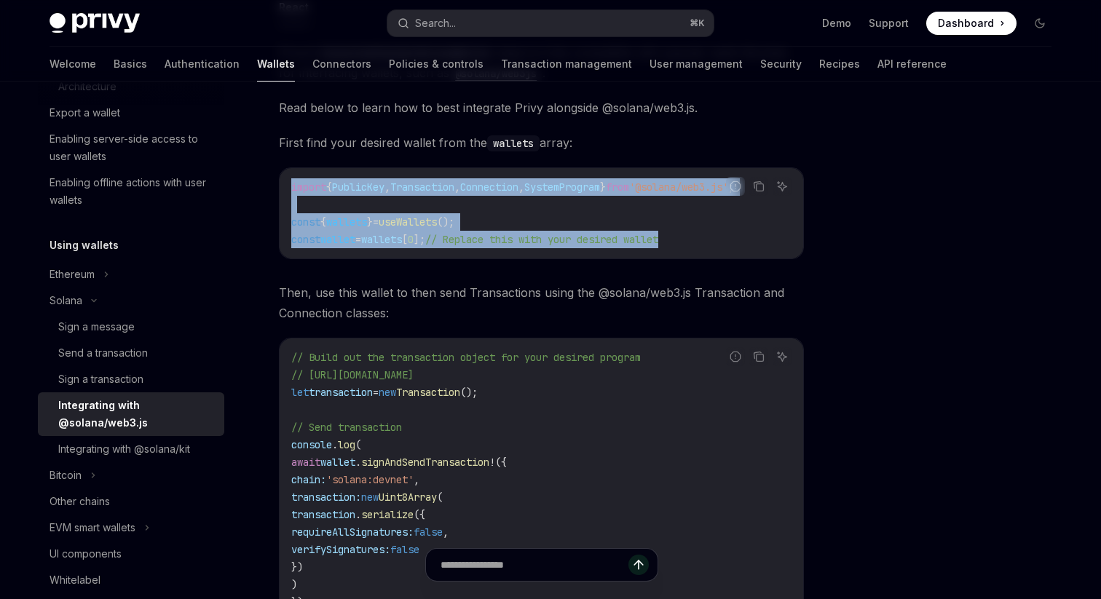
drag, startPoint x: 290, startPoint y: 180, endPoint x: 754, endPoint y: 243, distance: 468.3
click at [754, 243] on div "import { PublicKey , Transaction , Connection , SystemProgram } from '@solana/w…" at bounding box center [542, 213] width 524 height 90
copy code "import { PublicKey , Transaction , Connection , SystemProgram } from '@solana/w…"
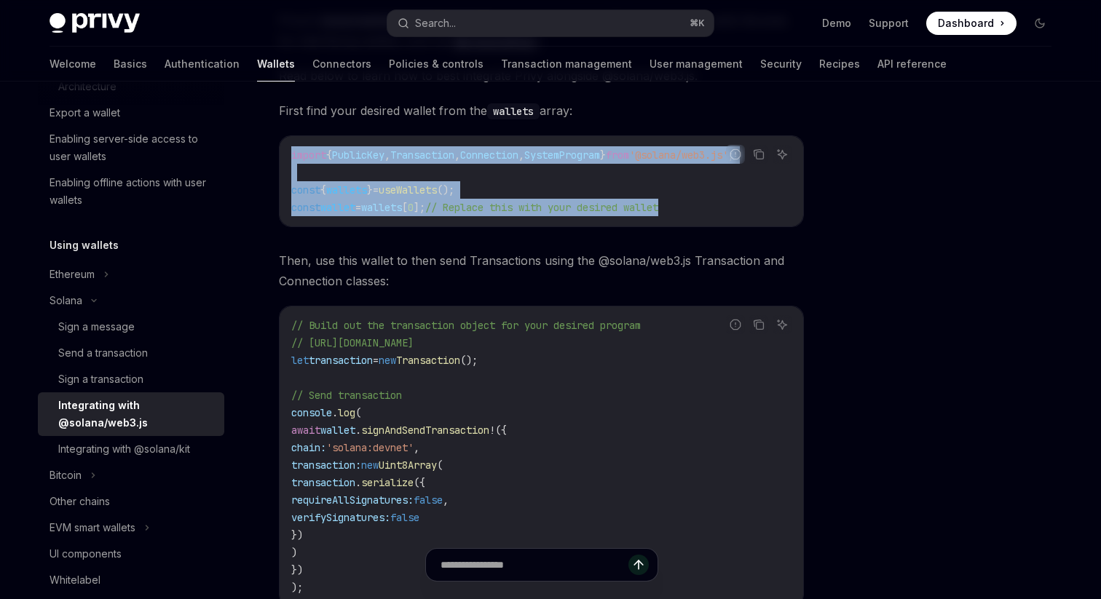
scroll to position [216, 0]
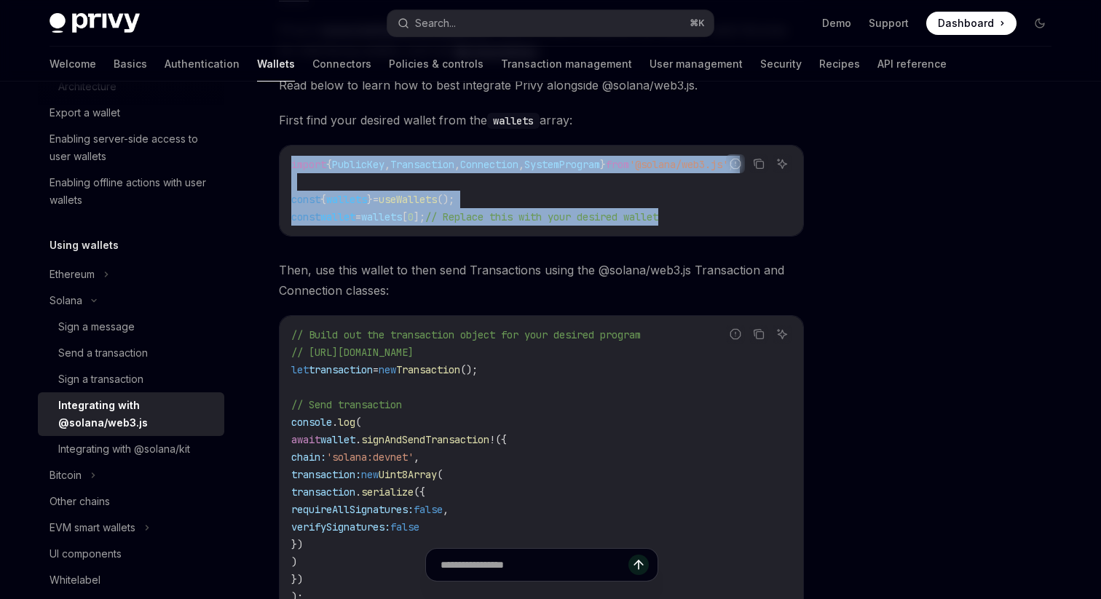
click at [364, 199] on span "wallets" at bounding box center [346, 199] width 41 height 13
drag, startPoint x: 327, startPoint y: 218, endPoint x: 366, endPoint y: 218, distance: 38.6
click at [366, 218] on span "const wallet = wallets [ 0 ]; // Replace this with your desired wallet" at bounding box center [474, 217] width 367 height 13
click at [355, 218] on span "wallet" at bounding box center [337, 217] width 35 height 13
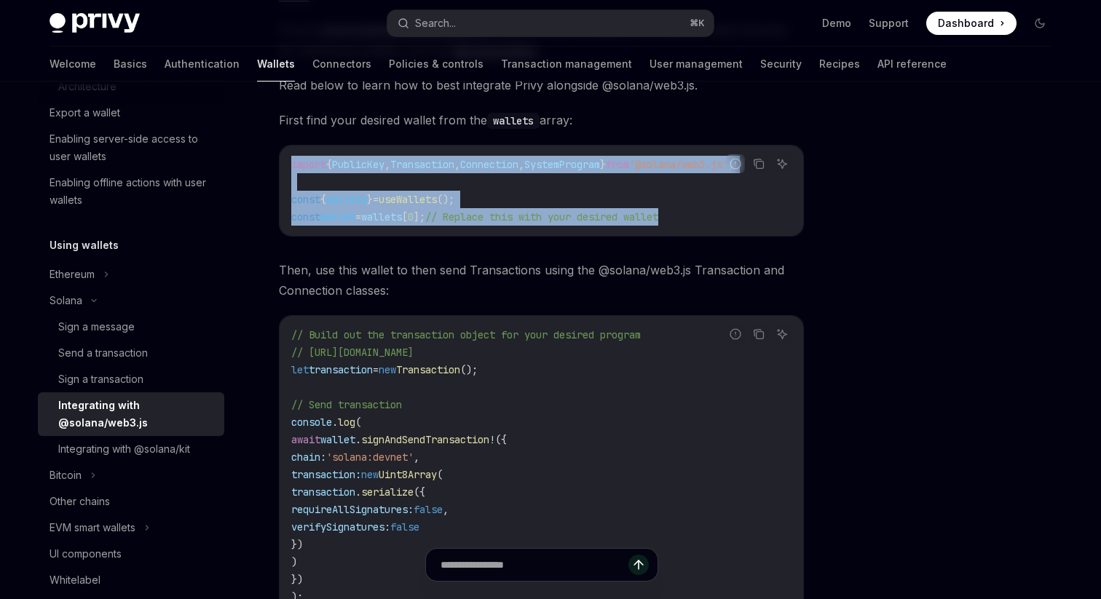
click at [355, 216] on span "wallet" at bounding box center [337, 217] width 35 height 13
click at [355, 218] on span "wallet" at bounding box center [337, 217] width 35 height 13
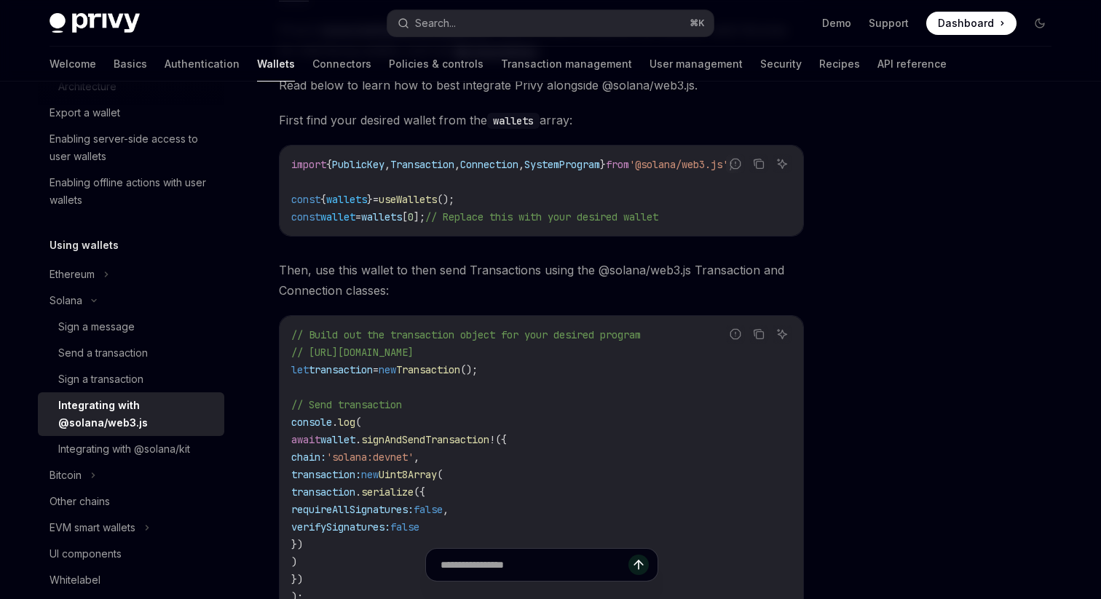
click at [354, 220] on span "wallet" at bounding box center [337, 217] width 35 height 13
click at [356, 201] on span "wallets" at bounding box center [346, 199] width 41 height 13
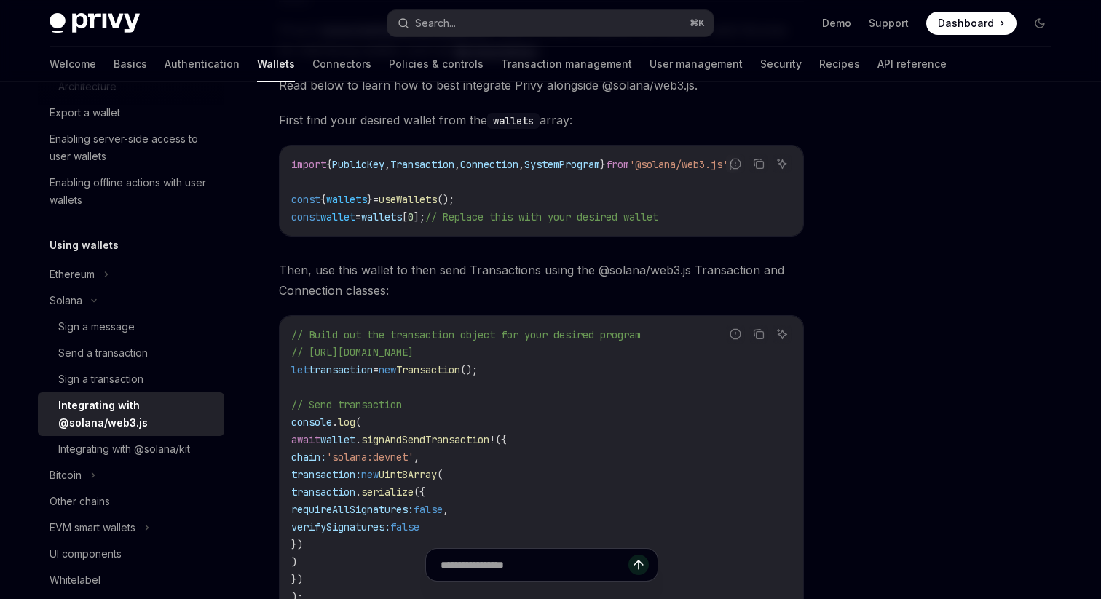
click at [572, 191] on code "import { PublicKey , Transaction , Connection , SystemProgram } from '@solana/w…" at bounding box center [541, 191] width 500 height 70
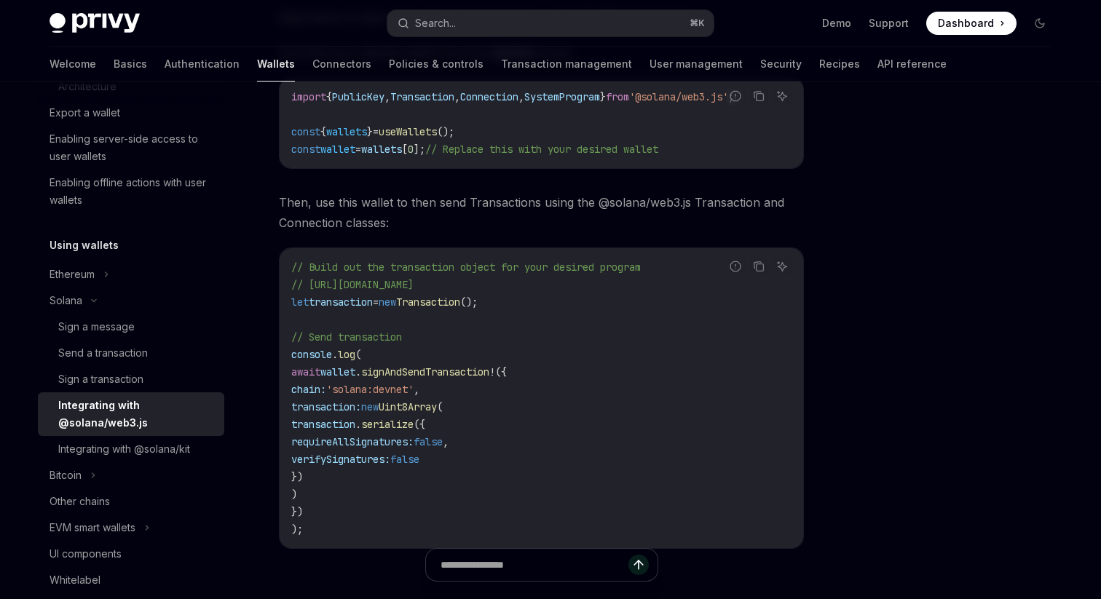
scroll to position [285, 0]
click at [351, 149] on span "wallet" at bounding box center [337, 148] width 35 height 13
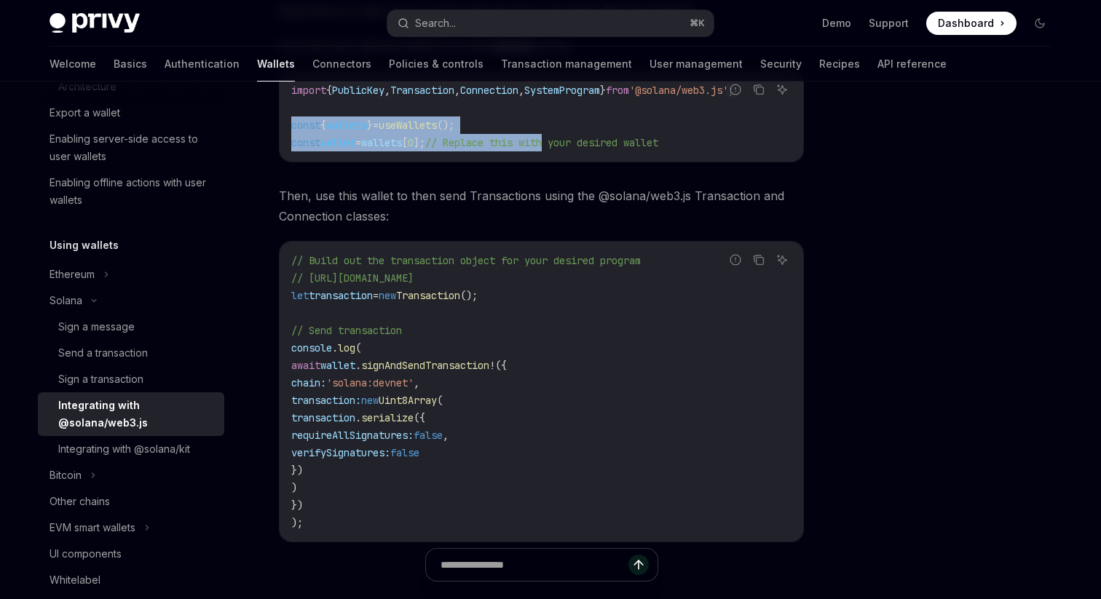
drag, startPoint x: 291, startPoint y: 121, endPoint x: 575, endPoint y: 150, distance: 286.3
click at [575, 150] on code "import { PublicKey , Transaction , Connection , SystemProgram } from '@solana/w…" at bounding box center [541, 117] width 500 height 70
click at [326, 146] on span "wallet" at bounding box center [337, 142] width 35 height 13
drag, startPoint x: 288, startPoint y: 126, endPoint x: 766, endPoint y: 137, distance: 477.9
click at [766, 137] on div "import { PublicKey , Transaction , Connection , SystemProgram } from '@solana/w…" at bounding box center [542, 116] width 524 height 90
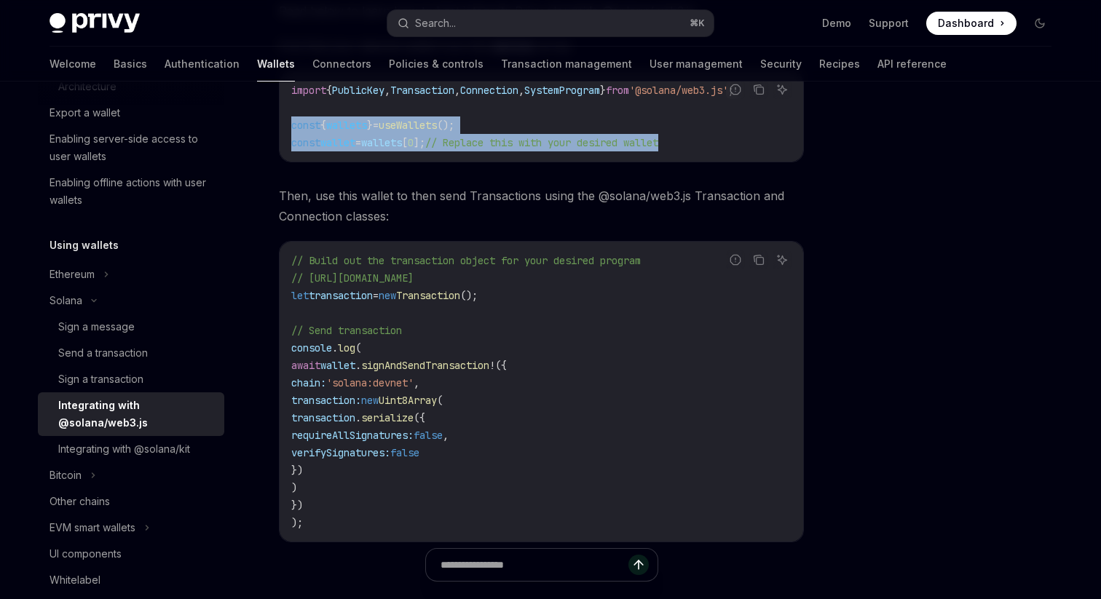
copy code "const { wallets } = useWallets (); const wallet = wallets [ 0 ]; // Replace thi…"
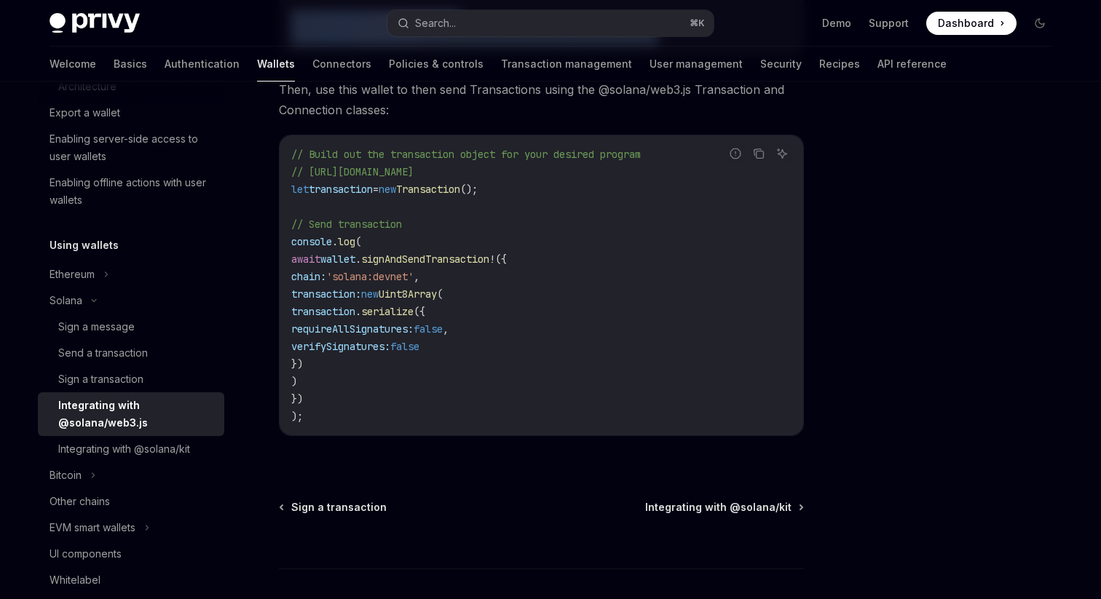
scroll to position [398, 0]
click at [163, 343] on link "Send a transaction" at bounding box center [131, 353] width 186 height 26
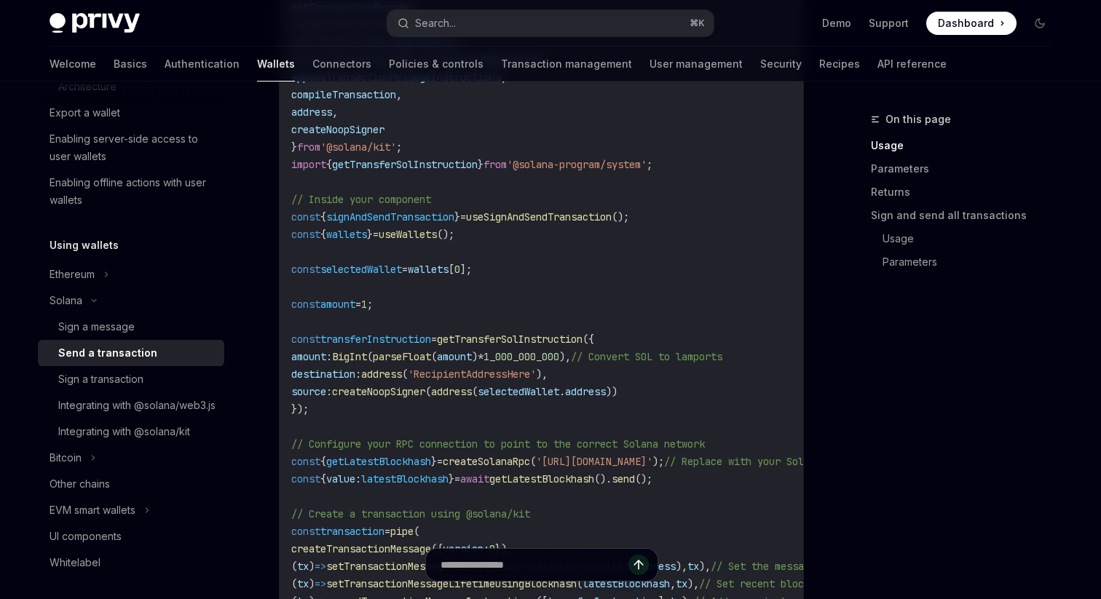
scroll to position [810, 0]
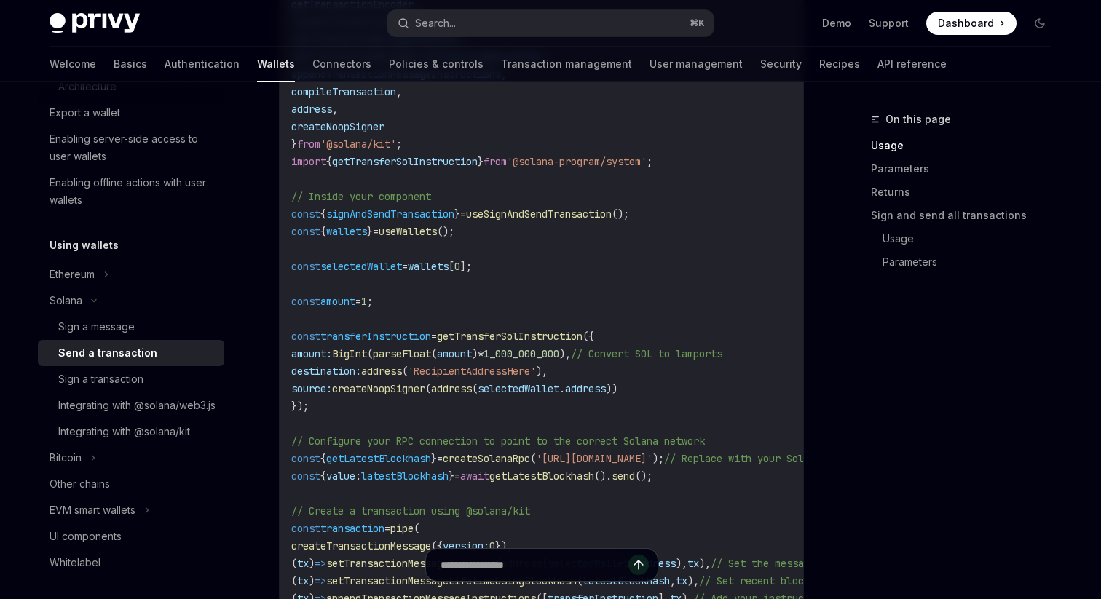
click at [398, 271] on span "selectedWallet" at bounding box center [361, 266] width 82 height 13
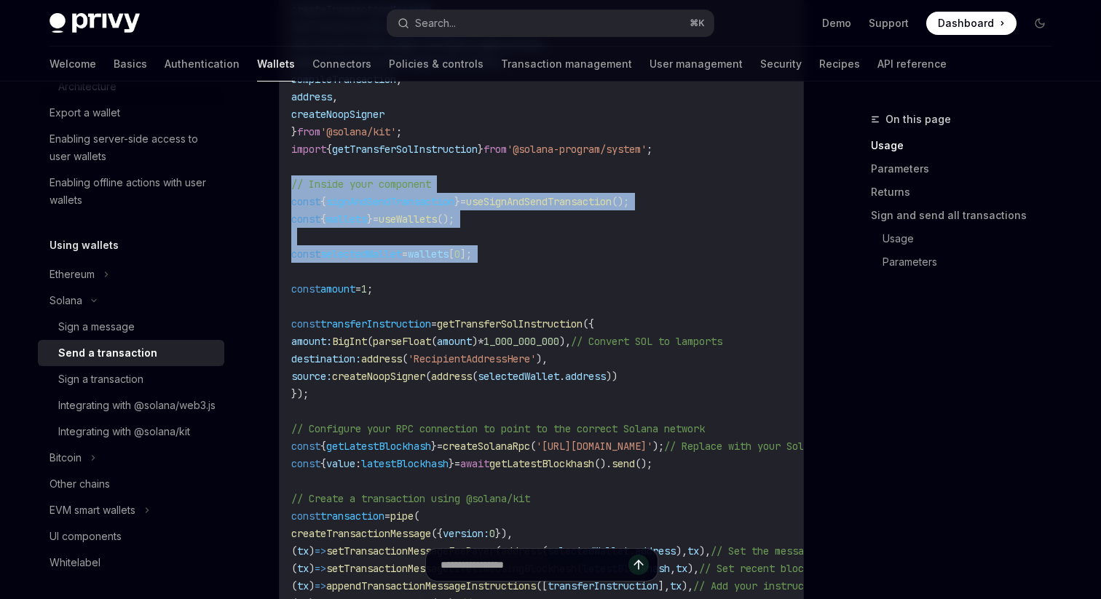
drag, startPoint x: 294, startPoint y: 181, endPoint x: 398, endPoint y: 263, distance: 132.8
click at [398, 263] on code "import { useSignAndSendTransaction , useWallets } from '@privy-io/react-auth/so…" at bounding box center [635, 350] width 688 height 874
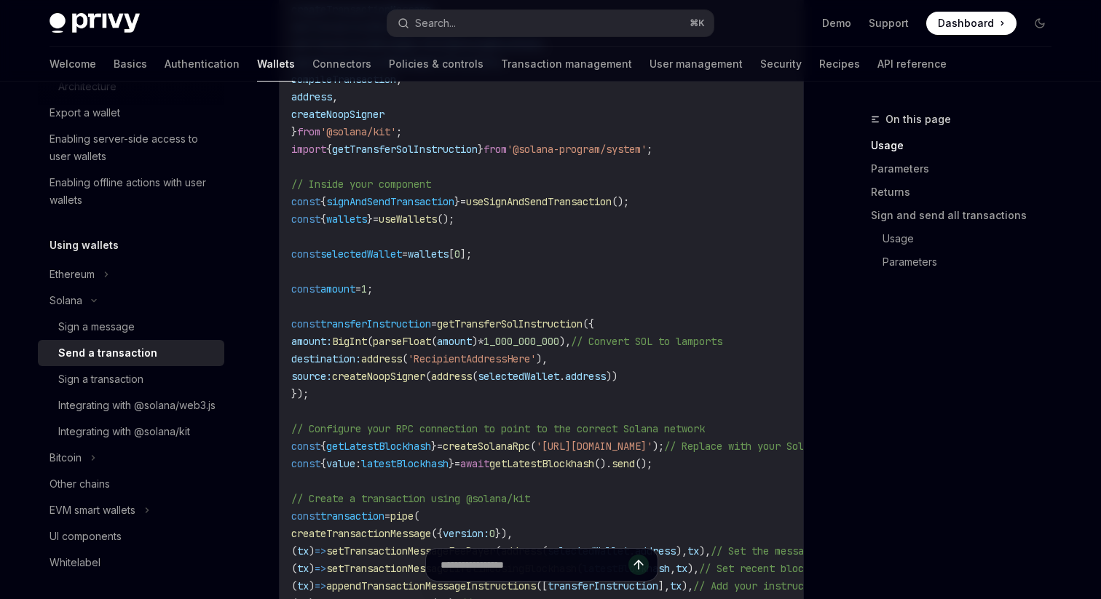
click at [424, 267] on code "import { useSignAndSendTransaction , useWallets } from '@privy-io/react-auth/so…" at bounding box center [635, 350] width 688 height 874
click at [361, 254] on span "selectedWallet" at bounding box center [361, 254] width 82 height 13
click at [460, 256] on span "0" at bounding box center [458, 254] width 6 height 13
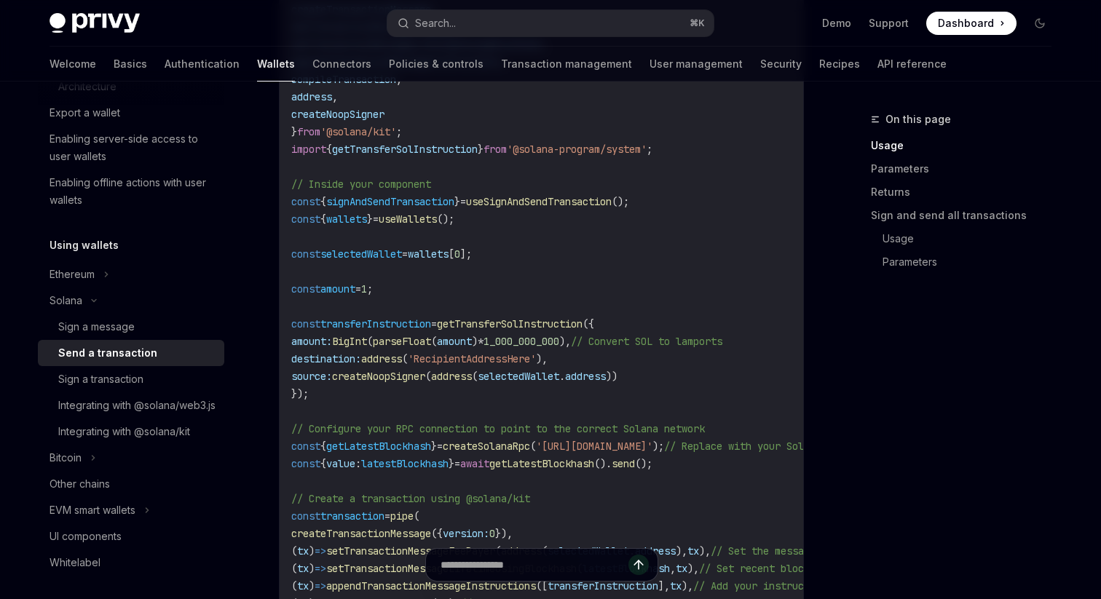
click at [449, 256] on span "wallets" at bounding box center [428, 254] width 41 height 13
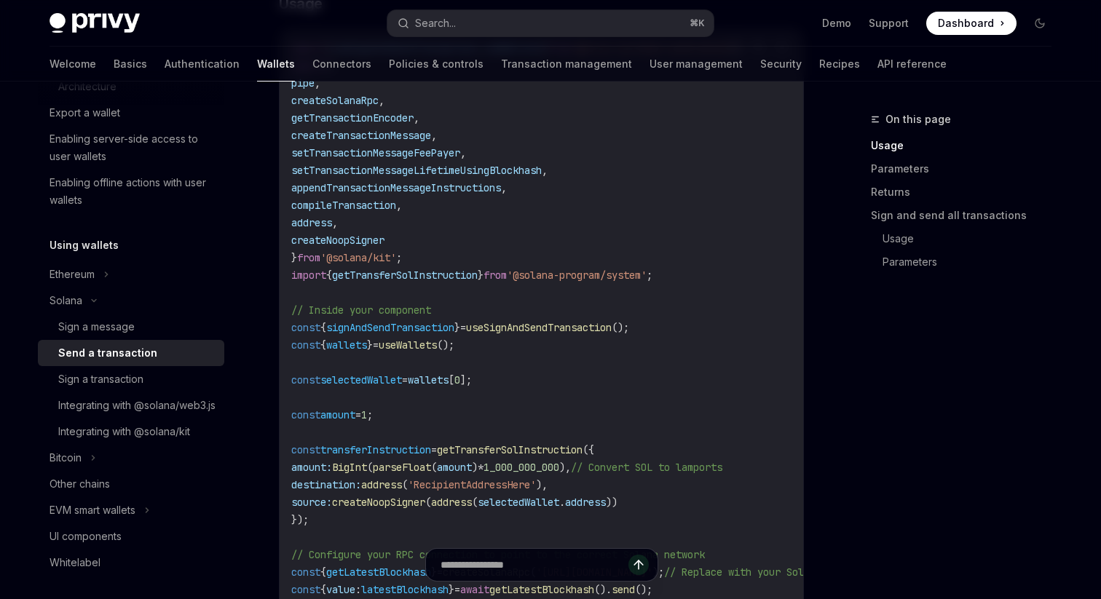
scroll to position [699, 0]
drag, startPoint x: 476, startPoint y: 383, endPoint x: 441, endPoint y: 383, distance: 35.7
click at [453, 383] on span "const selectedWallet = wallets [ 0 ];" at bounding box center [381, 377] width 181 height 13
click at [543, 378] on code "import { useSignAndSendTransaction , useWallets } from '@privy-io/react-auth/so…" at bounding box center [635, 474] width 688 height 874
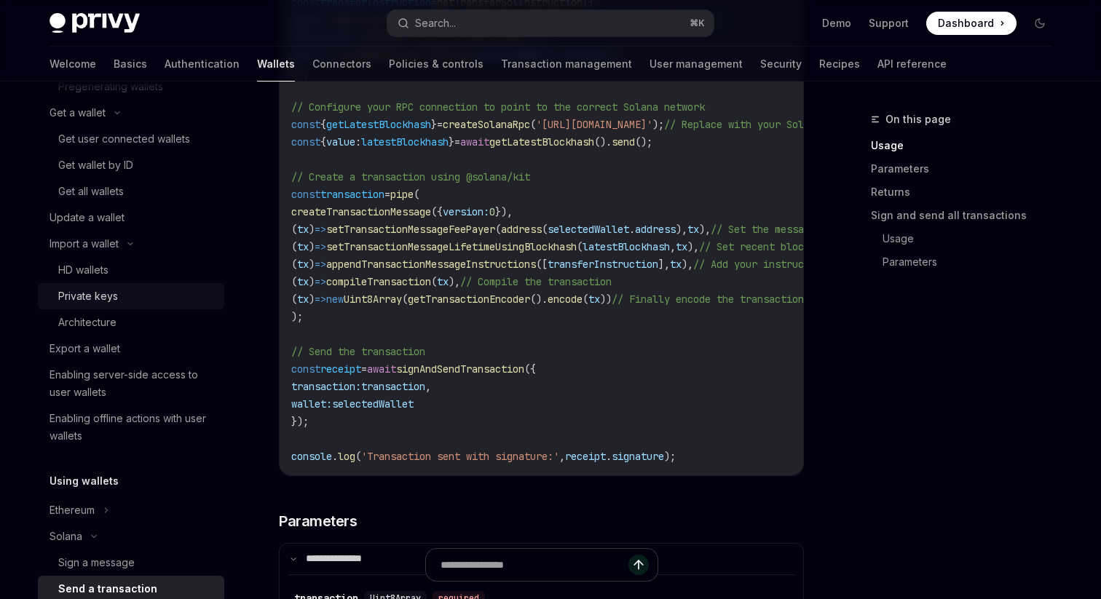
scroll to position [135, 0]
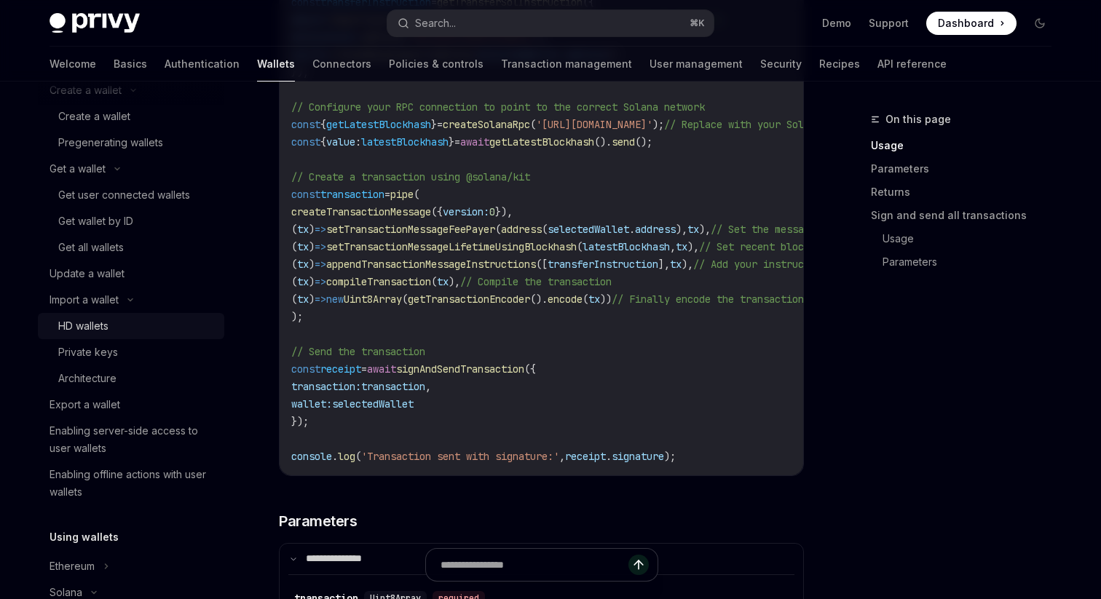
click at [98, 339] on link "HD wallets" at bounding box center [131, 326] width 186 height 26
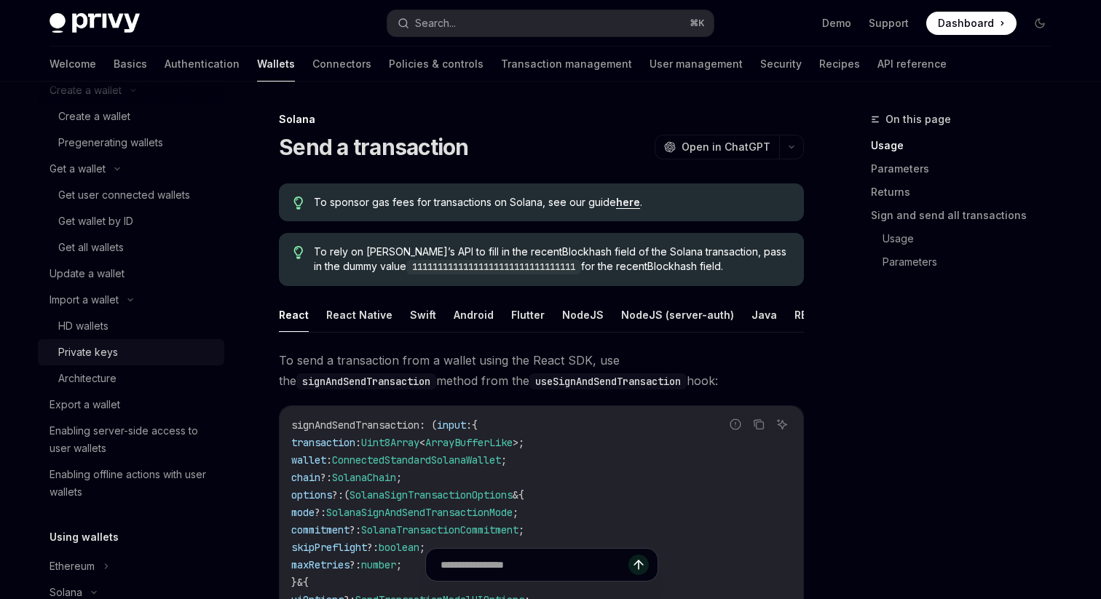
click at [101, 361] on link "Private keys" at bounding box center [131, 352] width 186 height 26
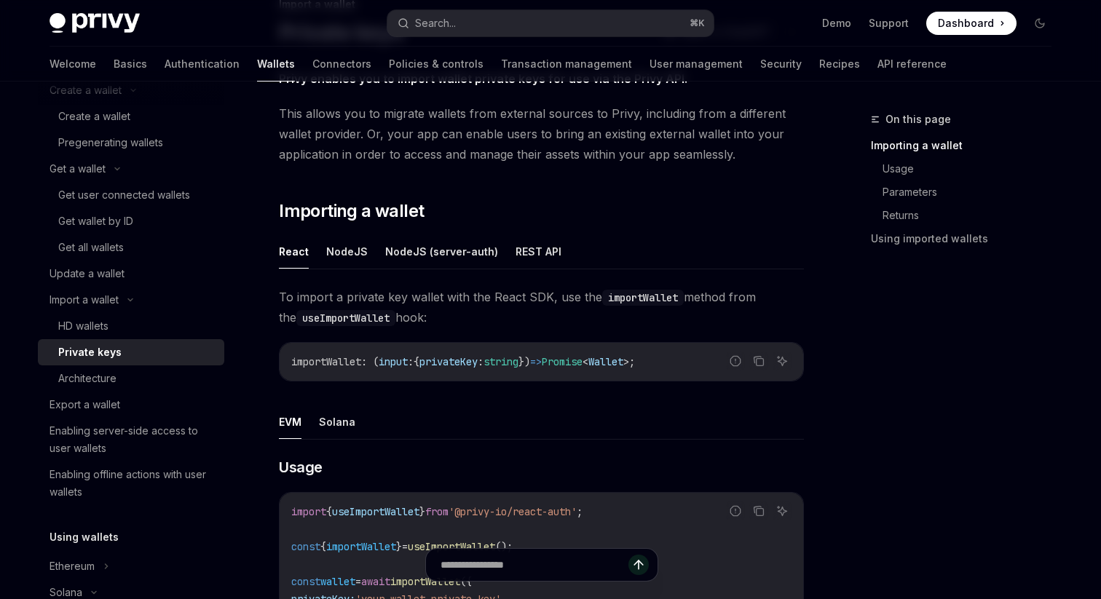
scroll to position [433, 0]
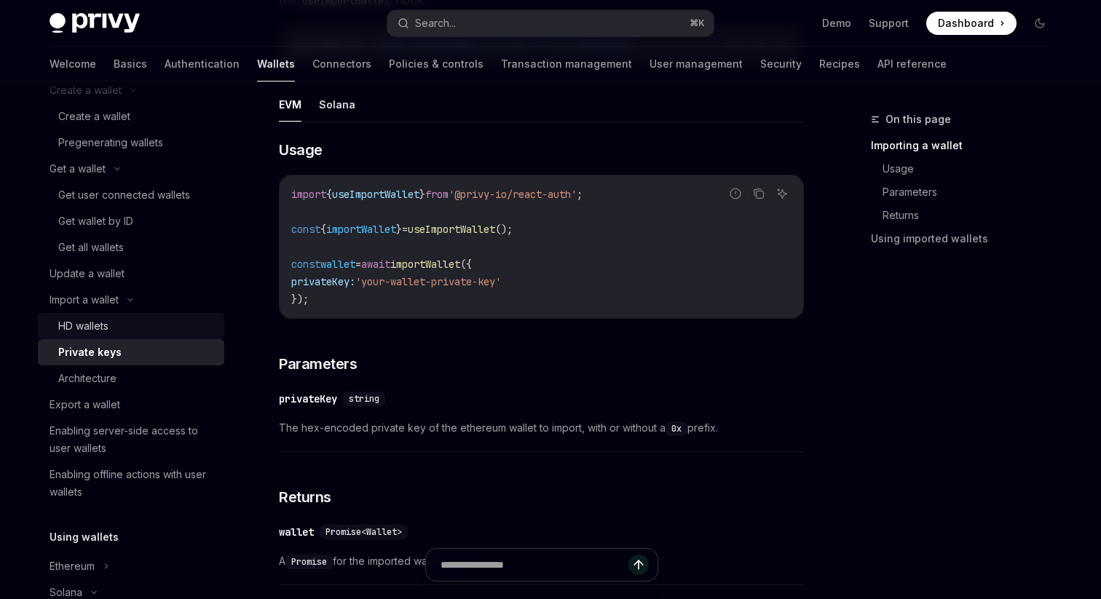
click at [204, 324] on div "HD wallets" at bounding box center [136, 326] width 157 height 17
type textarea "*"
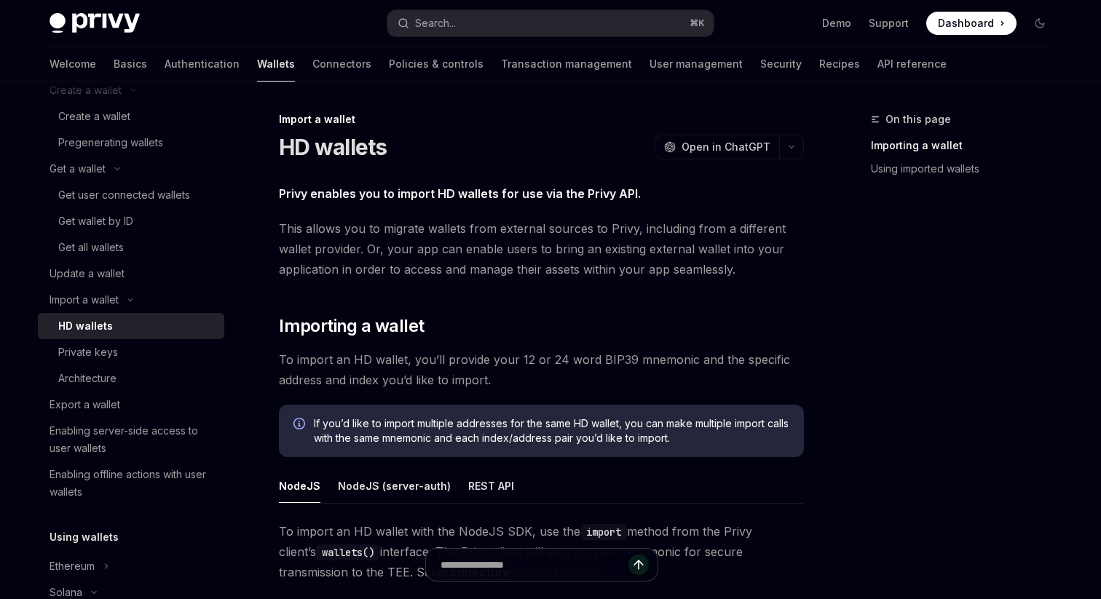
click at [800, 540] on span "To import an HD wallet with the NodeJS SDK, use the import method from the Priv…" at bounding box center [541, 552] width 525 height 61
